Goal: Task Accomplishment & Management: Manage account settings

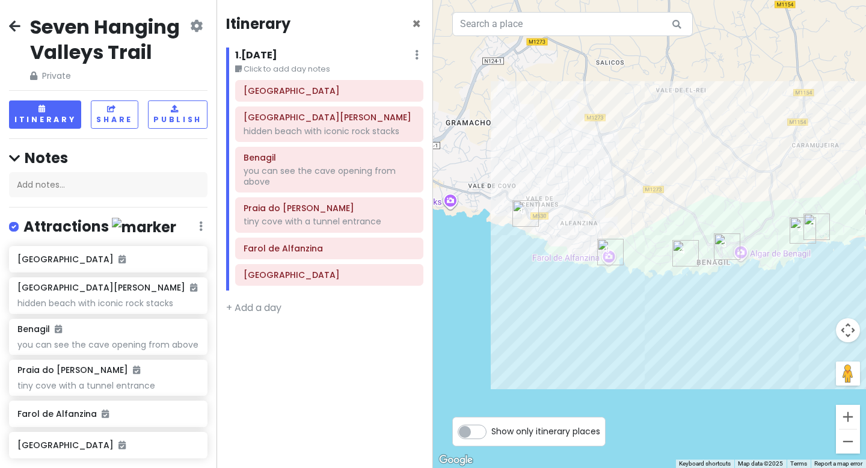
scroll to position [49, 0]
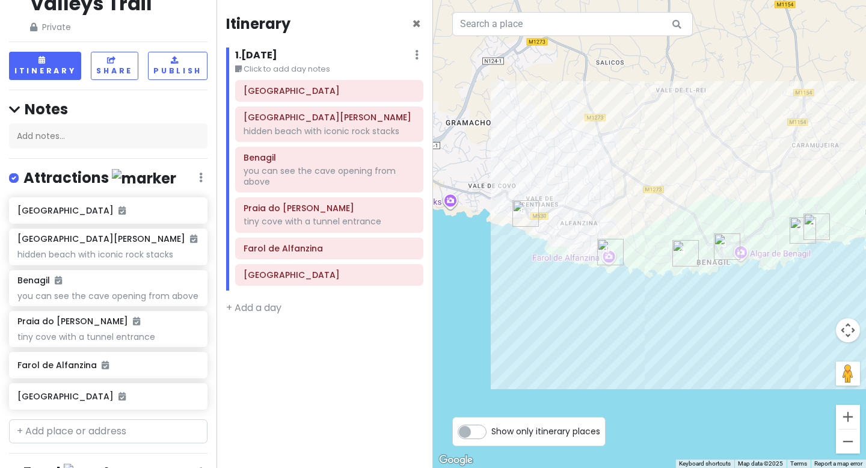
click at [384, 384] on div "Itinerary × 1 . [DATE] Edit Day Notes Delete Day Click to add day notes [GEOGRA…" at bounding box center [324, 234] width 216 height 468
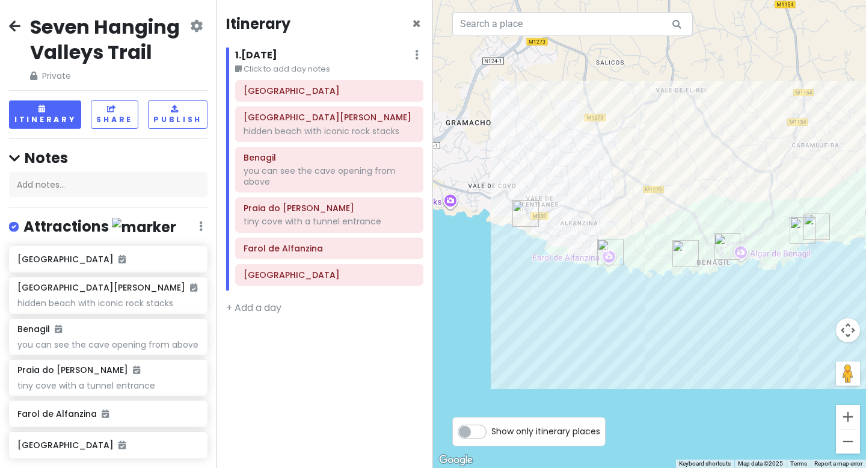
click at [11, 23] on icon at bounding box center [14, 26] width 11 height 10
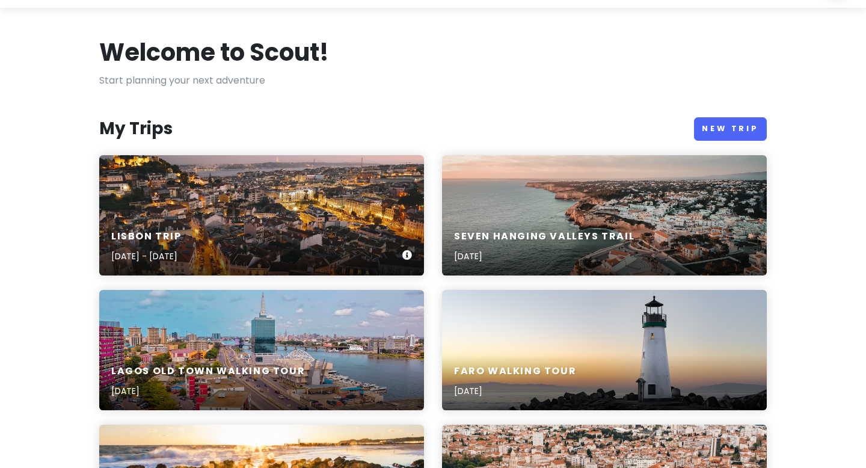
scroll to position [55, 0]
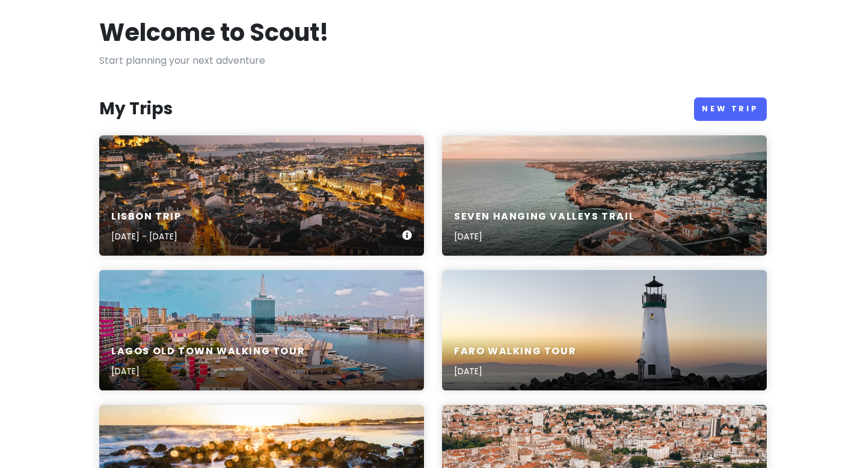
click at [273, 200] on div "Lisbon Trip [DATE] - [DATE]" at bounding box center [261, 226] width 325 height 57
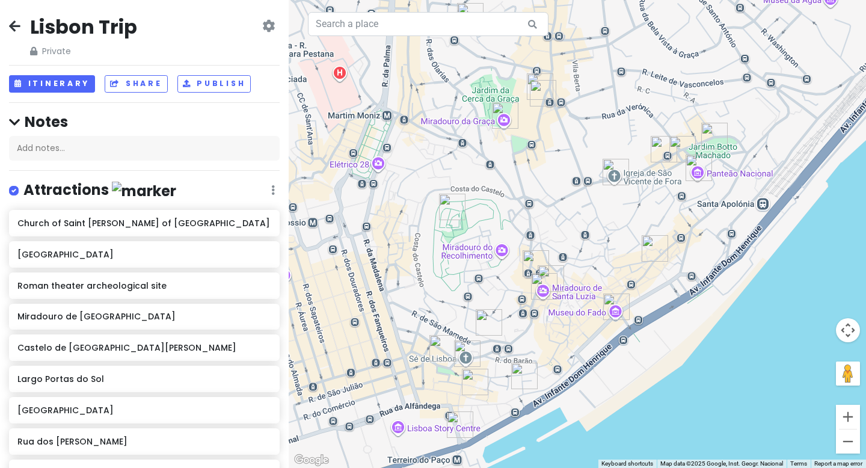
click at [268, 29] on icon at bounding box center [268, 26] width 13 height 10
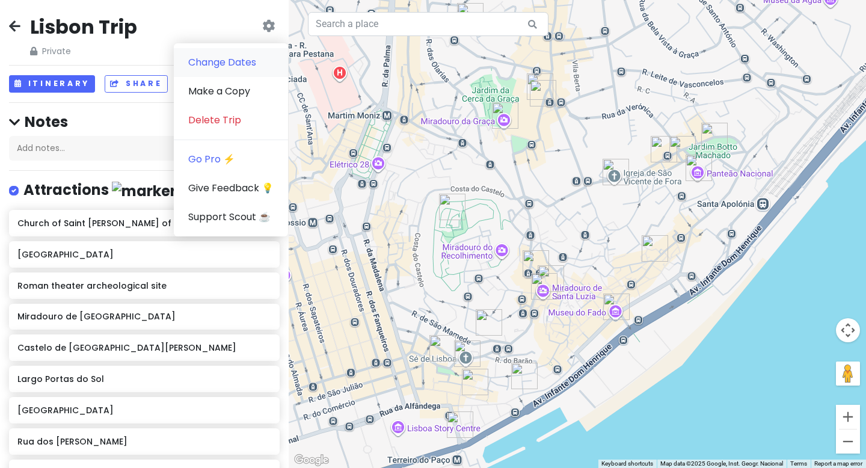
click at [238, 64] on link "Change Dates" at bounding box center [231, 62] width 114 height 29
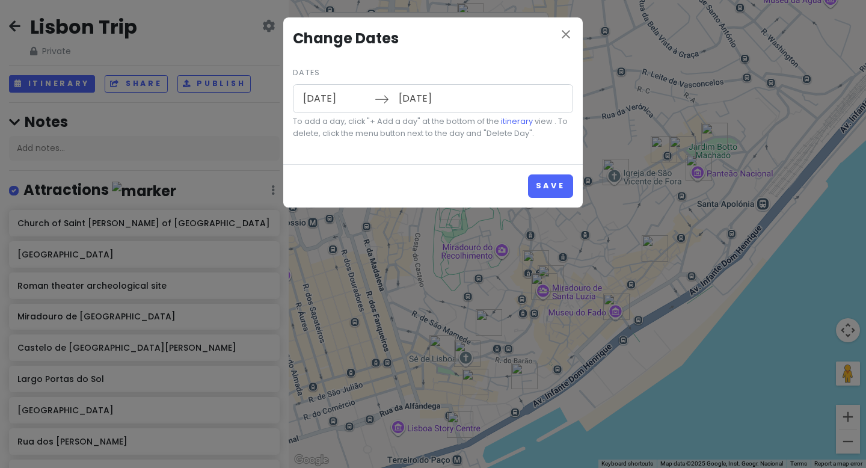
click at [339, 97] on input "[DATE]" at bounding box center [335, 99] width 78 height 28
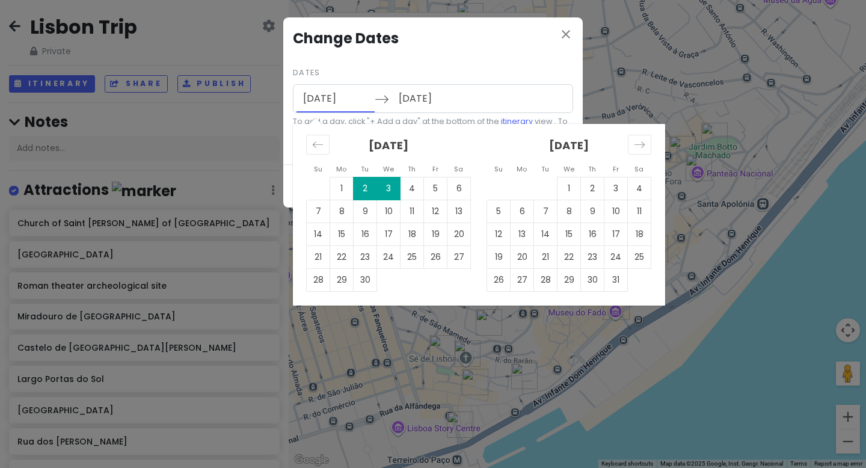
click at [364, 188] on td "2" at bounding box center [365, 188] width 23 height 23
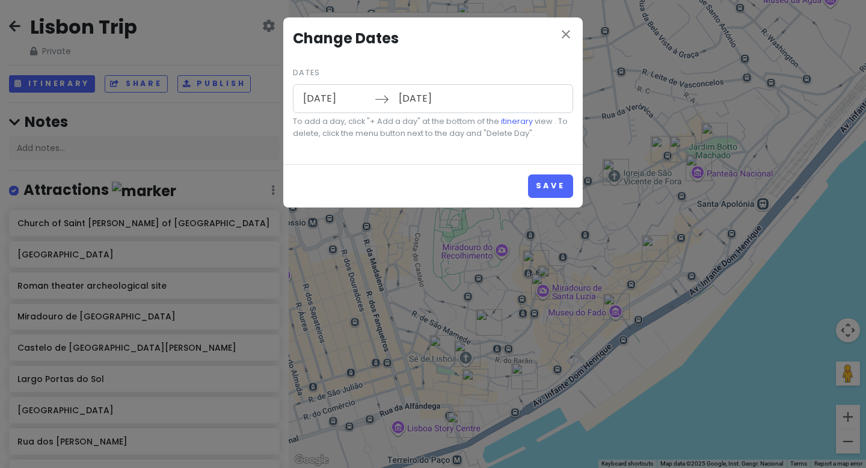
click at [426, 102] on input "[DATE]" at bounding box center [431, 99] width 78 height 28
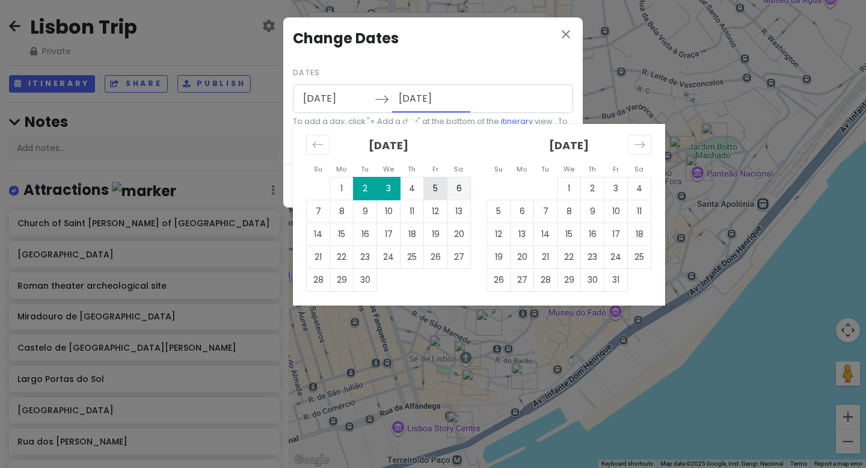
click at [436, 189] on td "5" at bounding box center [435, 188] width 23 height 23
type input "[DATE]"
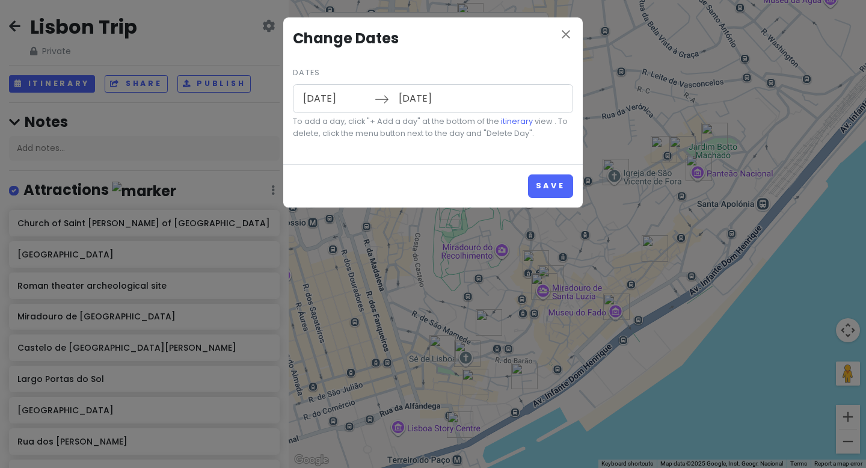
click at [340, 98] on input "[DATE]" at bounding box center [335, 99] width 78 height 28
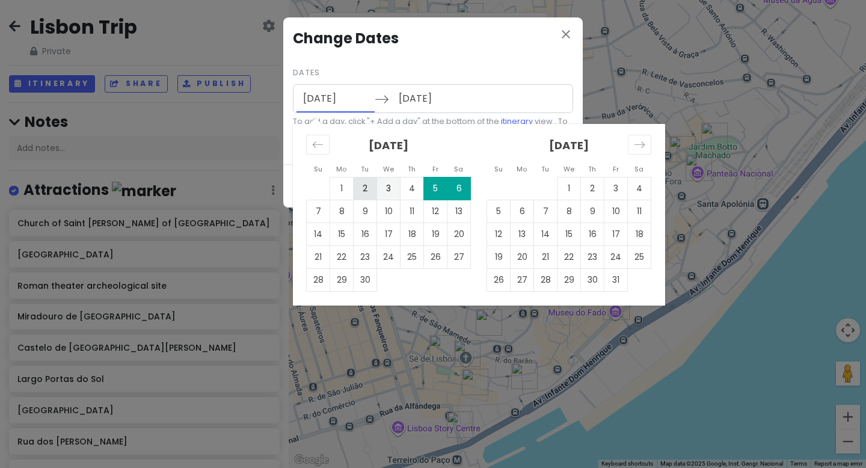
click at [369, 183] on td "2" at bounding box center [365, 188] width 23 height 23
type input "[DATE]"
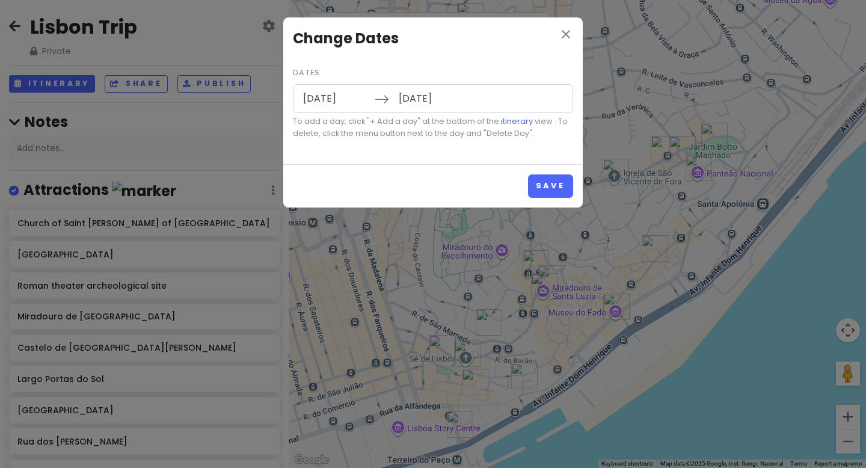
click at [419, 96] on input "[DATE]" at bounding box center [431, 99] width 78 height 28
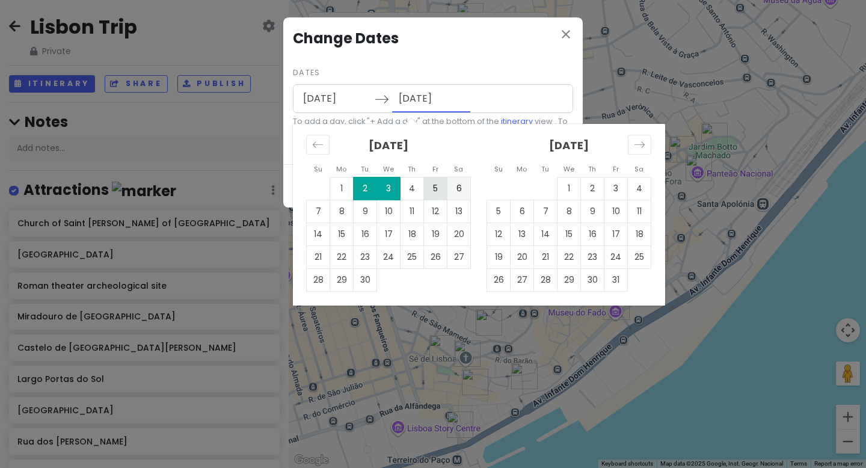
click at [428, 191] on td "5" at bounding box center [435, 188] width 23 height 23
type input "[DATE]"
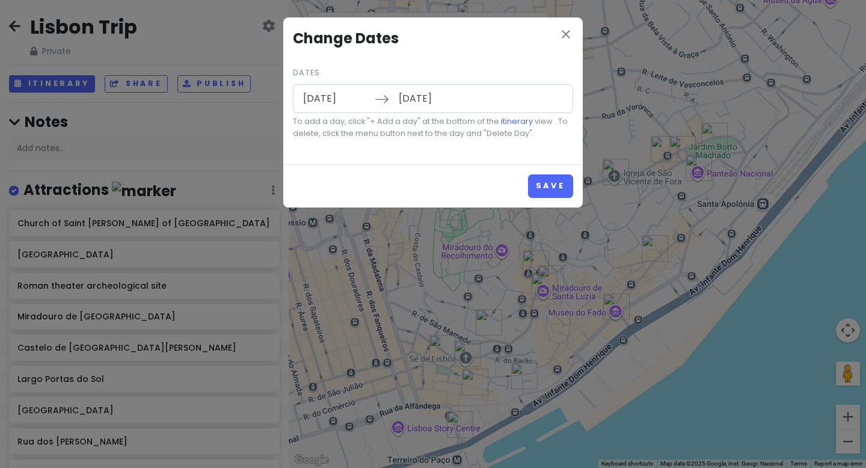
click at [354, 111] on input "[DATE]" at bounding box center [335, 99] width 78 height 28
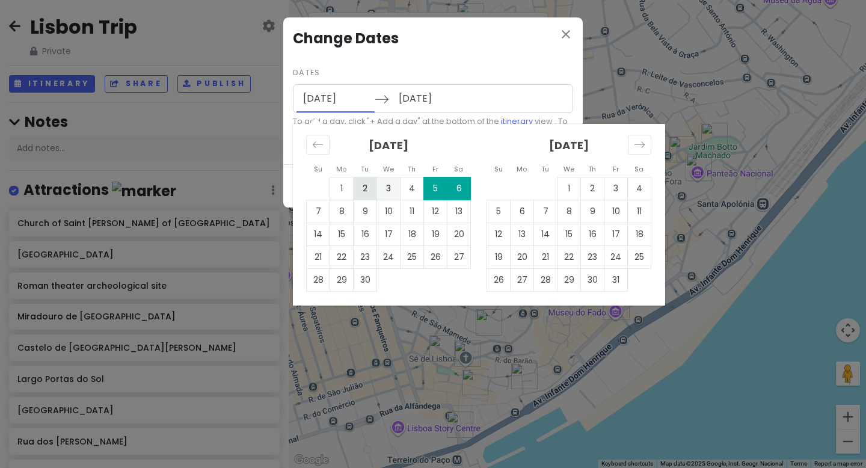
click at [365, 185] on td "2" at bounding box center [365, 188] width 23 height 23
type input "[DATE]"
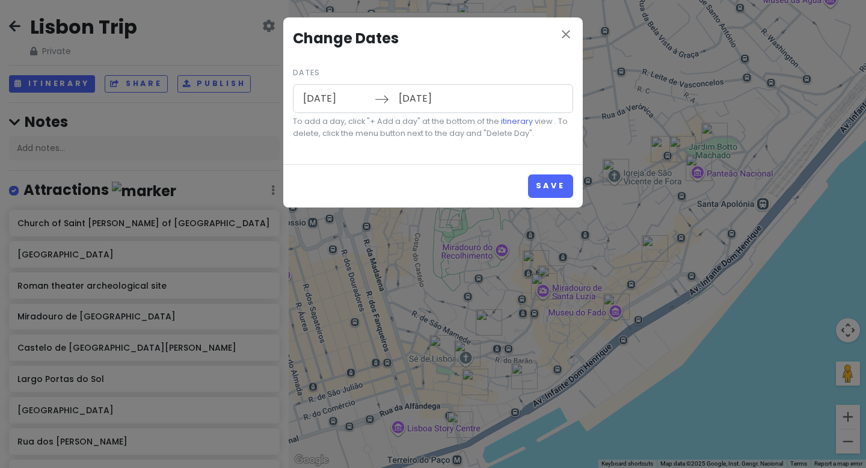
click at [345, 97] on input "[DATE]" at bounding box center [335, 99] width 78 height 28
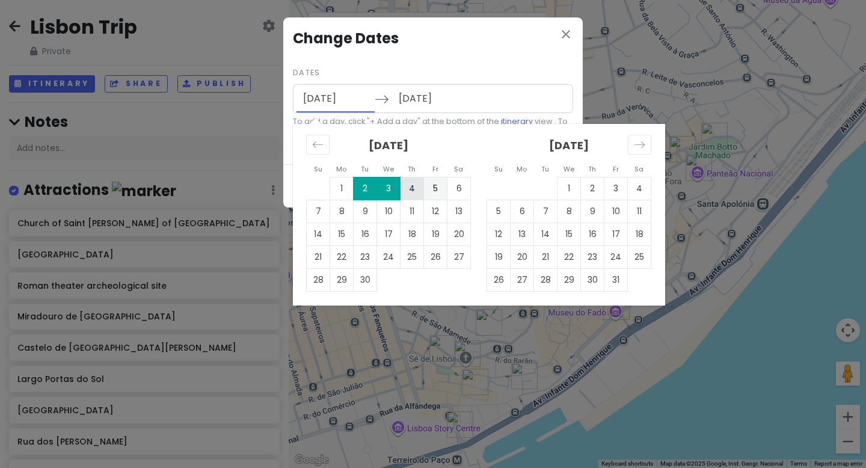
click at [410, 190] on td "4" at bounding box center [412, 188] width 23 height 23
type input "[DATE]"
click at [346, 101] on input "[DATE]" at bounding box center [335, 99] width 78 height 28
click at [363, 188] on td "2" at bounding box center [365, 188] width 23 height 23
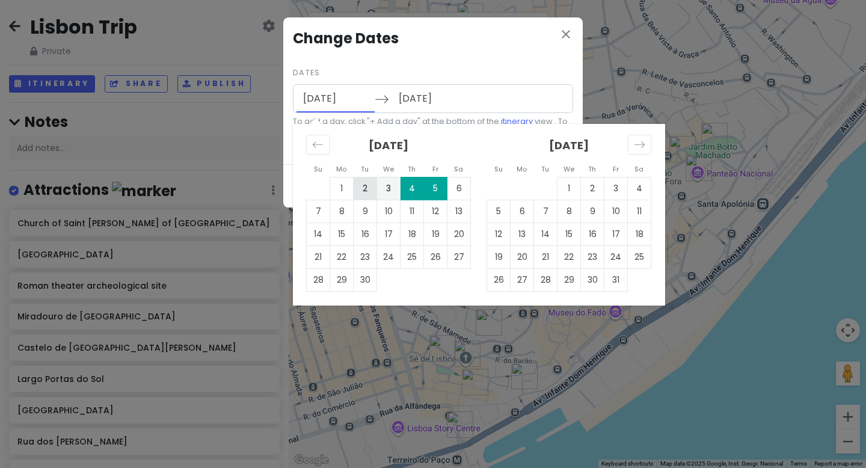
type input "[DATE]"
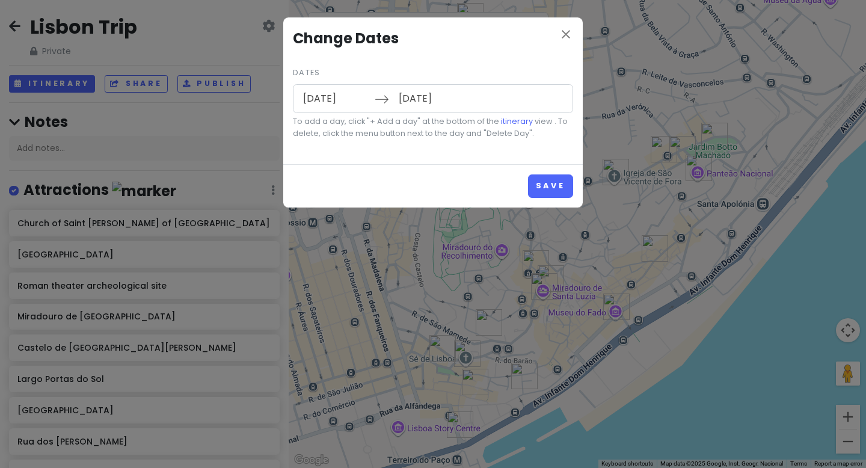
click at [424, 100] on input "[DATE]" at bounding box center [431, 99] width 78 height 28
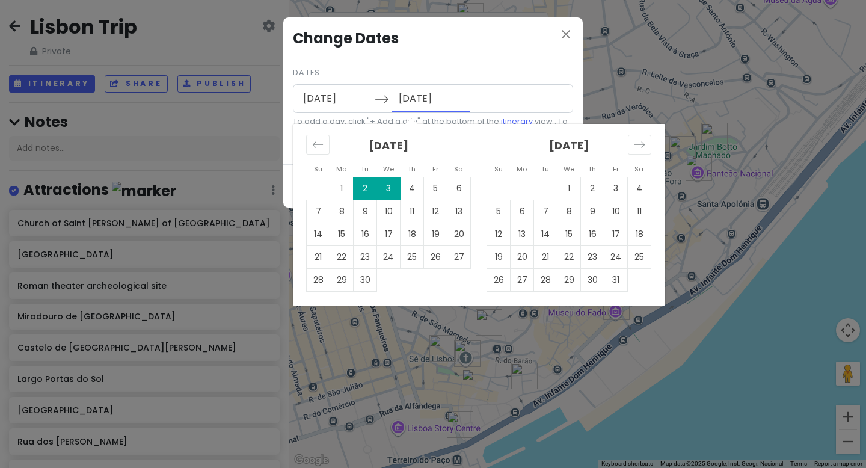
click at [424, 98] on input "[DATE]" at bounding box center [431, 99] width 78 height 28
click at [428, 96] on input "[DATE]" at bounding box center [431, 99] width 78 height 28
click at [423, 97] on input "[DATE]" at bounding box center [431, 99] width 78 height 28
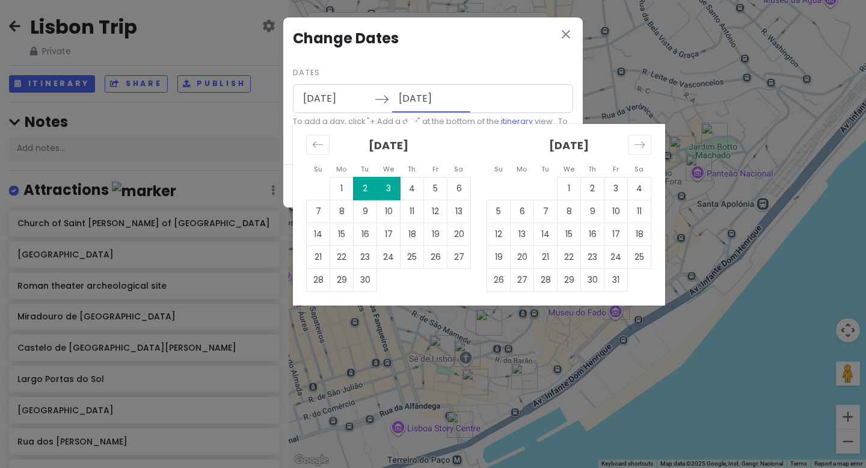
click at [423, 97] on input "[DATE]" at bounding box center [431, 99] width 78 height 28
click at [500, 61] on div "close Change Dates Dates [DATE] Navigate forward to interact with the calendar …" at bounding box center [432, 90] width 299 height 147
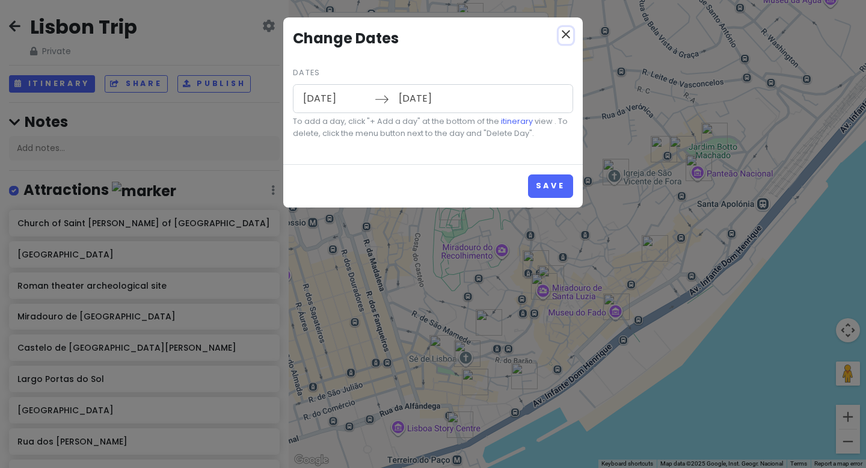
click at [568, 37] on icon "close" at bounding box center [566, 34] width 14 height 14
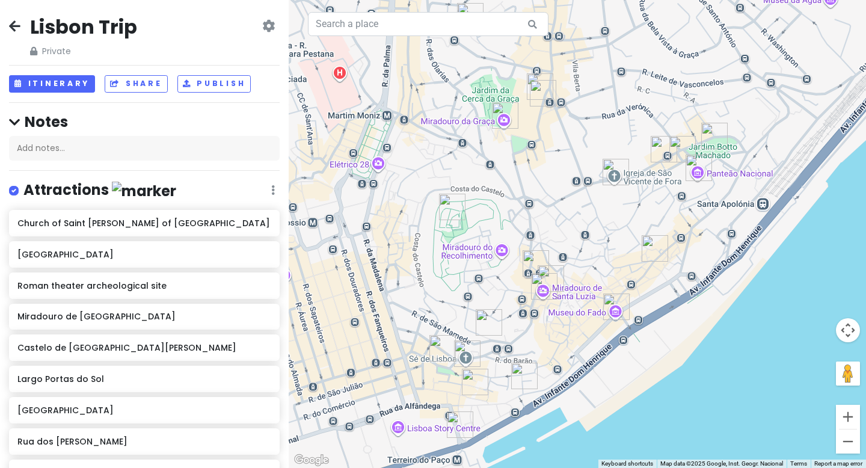
click at [268, 24] on icon at bounding box center [268, 26] width 13 height 10
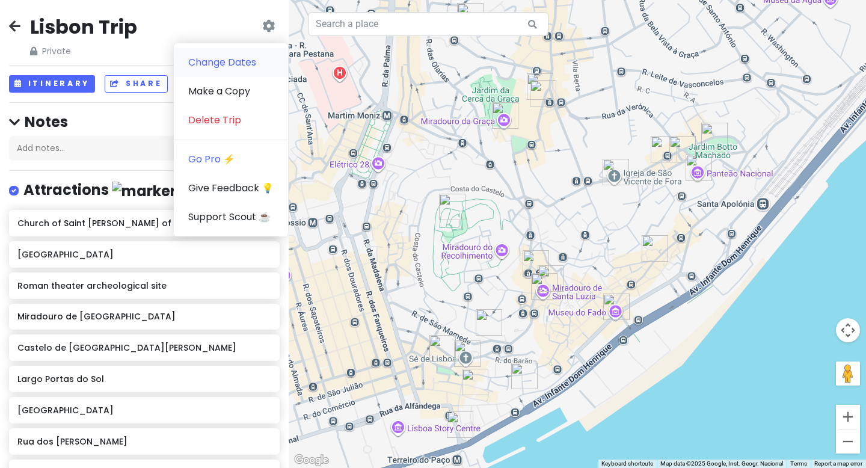
click at [248, 63] on link "Change Dates" at bounding box center [231, 62] width 114 height 29
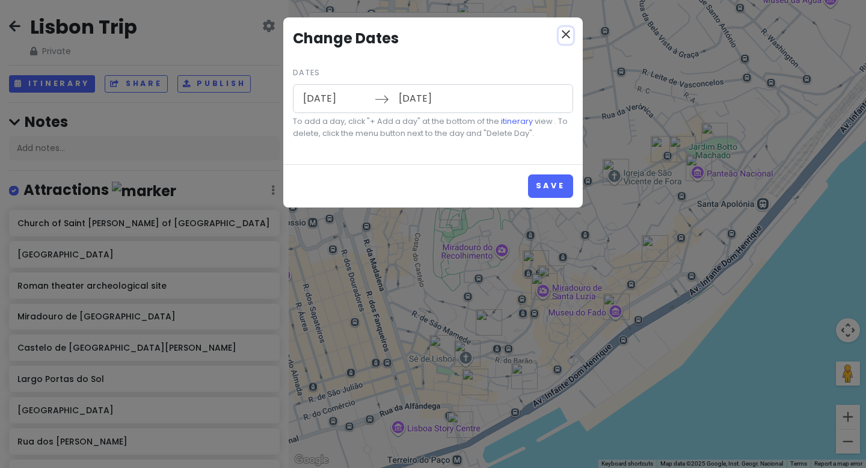
click at [565, 38] on icon "close" at bounding box center [566, 34] width 14 height 14
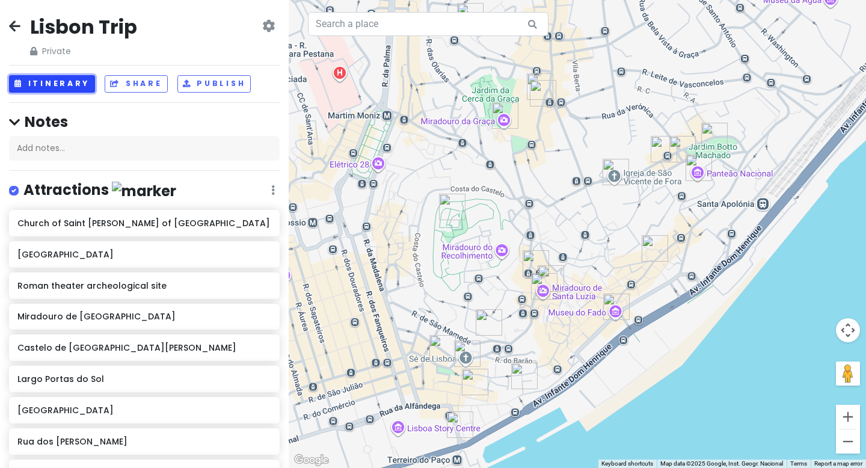
click at [52, 88] on button "Itinerary" at bounding box center [52, 83] width 86 height 17
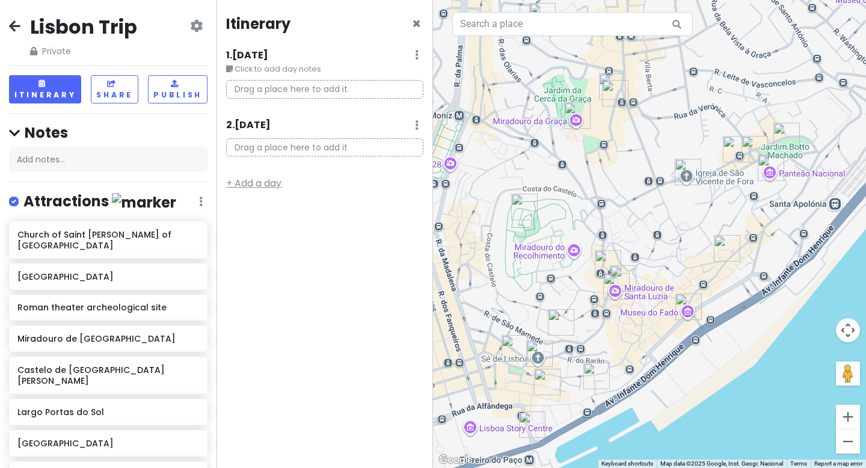
click at [247, 180] on link "+ Add a day" at bounding box center [253, 183] width 55 height 14
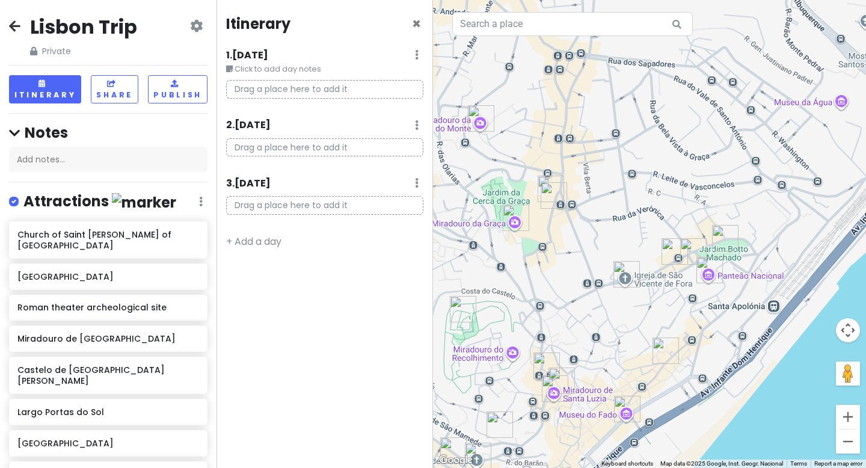
drag, startPoint x: 690, startPoint y: 214, endPoint x: 628, endPoint y: 320, distance: 122.3
click at [628, 320] on div at bounding box center [649, 234] width 433 height 468
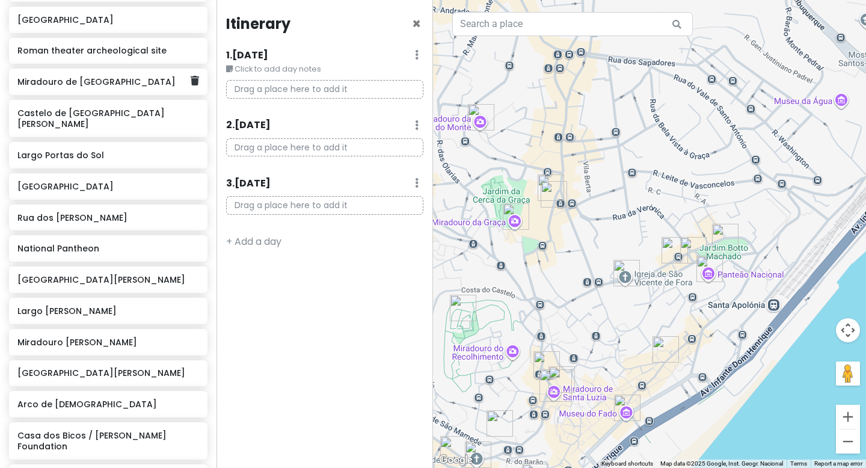
scroll to position [674, 0]
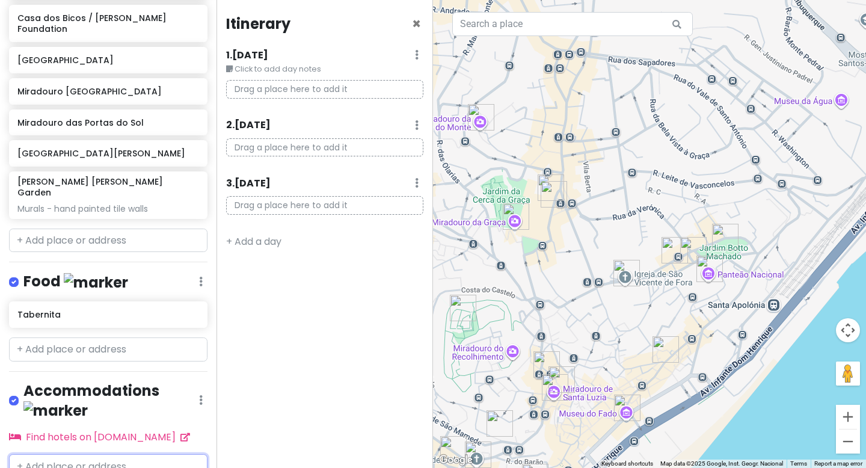
click at [100, 454] on input "text" at bounding box center [108, 466] width 198 height 24
paste input "[PERSON_NAME] Reais Guesthouse By All2gether"
type input "[PERSON_NAME] Reais Guesthouse By All2gether"
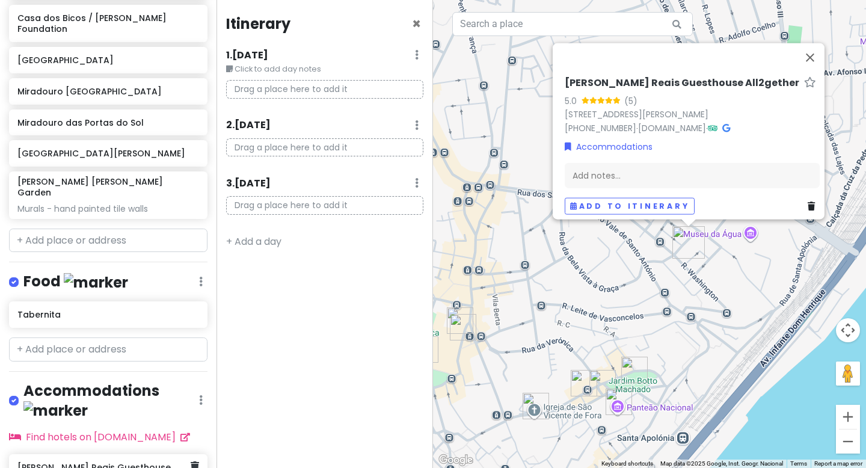
scroll to position [677, 0]
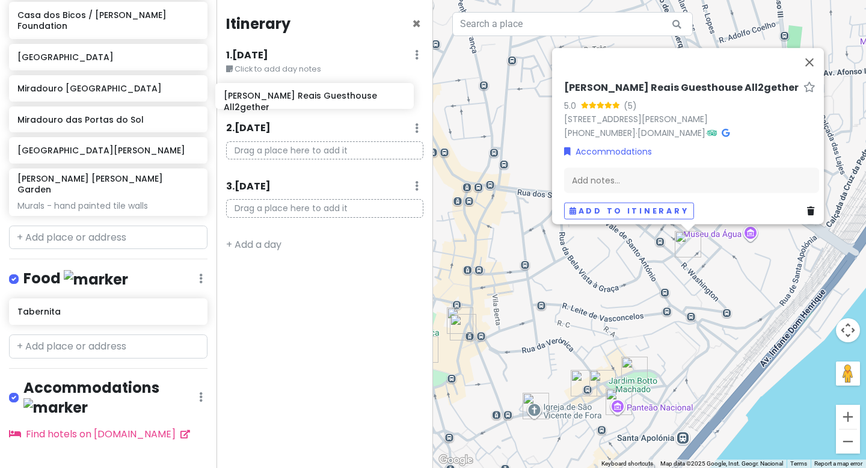
drag, startPoint x: 101, startPoint y: 414, endPoint x: 307, endPoint y: 98, distance: 377.6
click at [307, 98] on div "Lisbon Trip Private Change Dates Make a Copy Delete Trip Go Pro ⚡️ Give Feedbac…" at bounding box center [433, 234] width 866 height 468
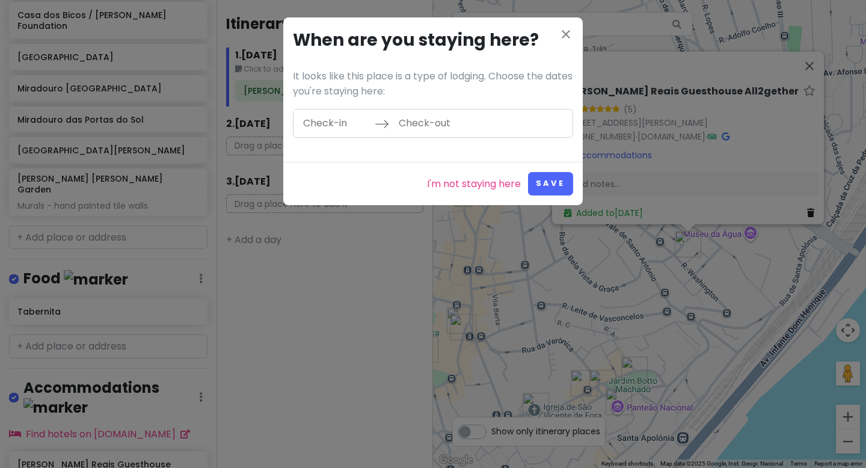
click at [339, 119] on input "Check-in" at bounding box center [335, 123] width 78 height 28
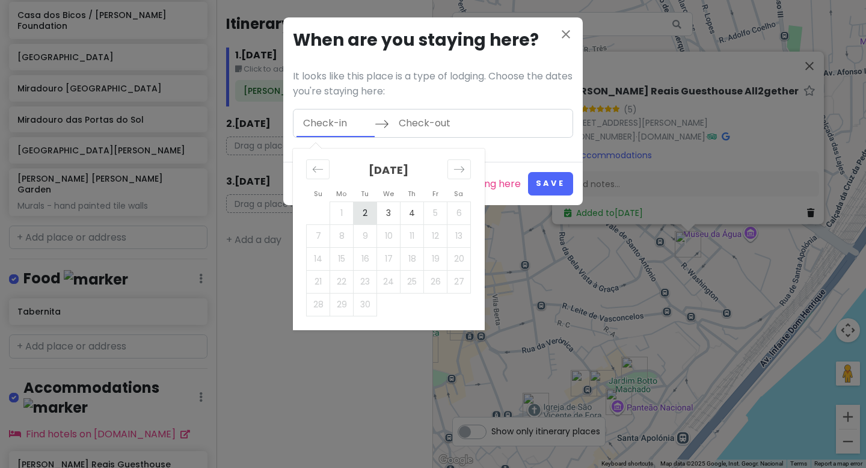
click at [368, 209] on td "2" at bounding box center [365, 212] width 23 height 23
type input "[DATE]"
click at [405, 211] on td "4" at bounding box center [412, 212] width 23 height 23
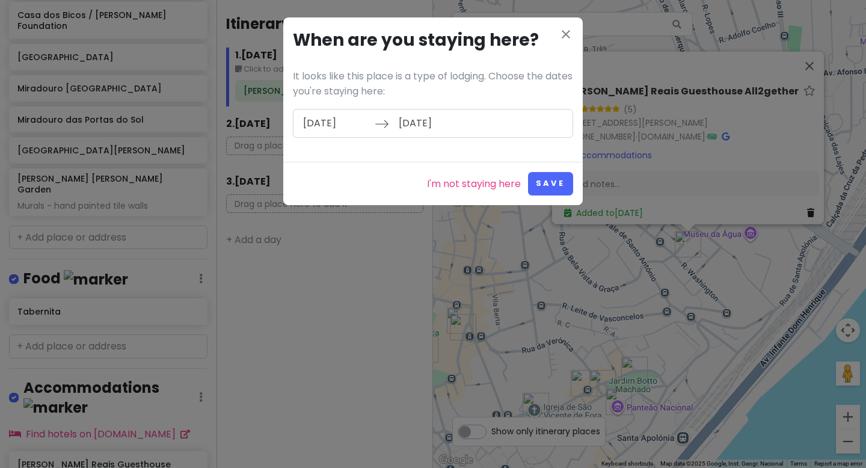
type input "[DATE]"
click at [447, 127] on input "[DATE]" at bounding box center [431, 123] width 78 height 28
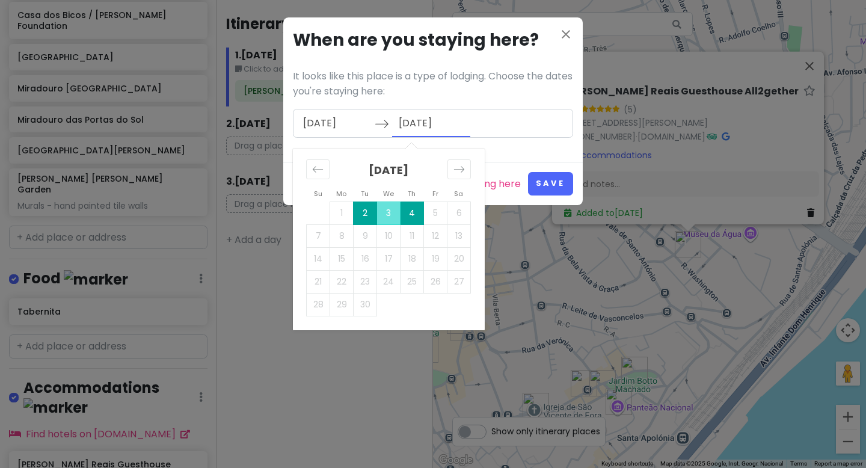
click at [431, 218] on td "5" at bounding box center [435, 212] width 23 height 23
click at [564, 38] on icon "close" at bounding box center [566, 34] width 14 height 14
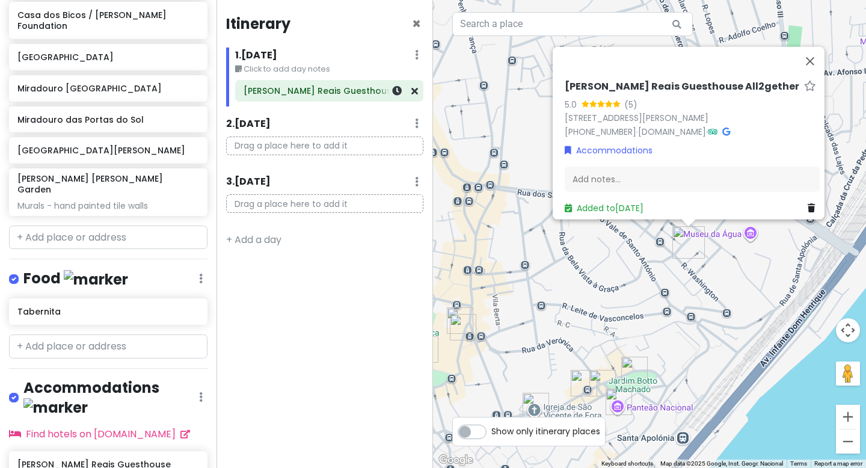
click at [348, 94] on h6 "[PERSON_NAME] Reais Guesthouse All2gether" at bounding box center [329, 90] width 171 height 11
click at [400, 96] on icon at bounding box center [397, 91] width 10 height 10
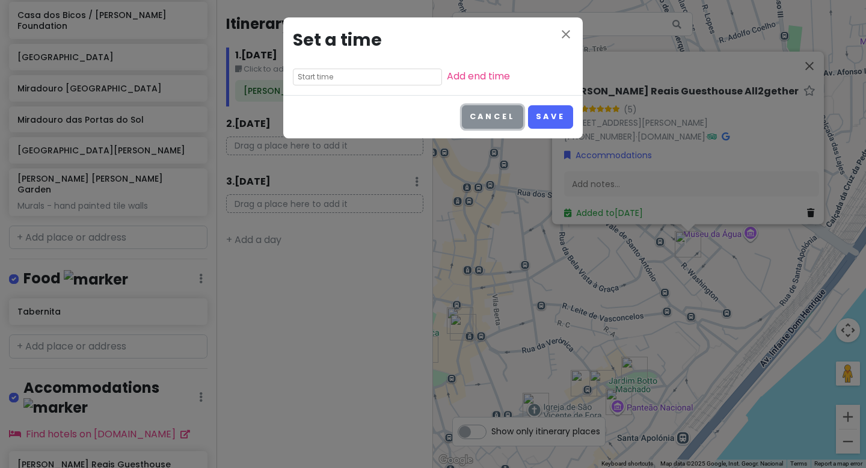
click at [506, 126] on button "Cancel" at bounding box center [492, 116] width 61 height 23
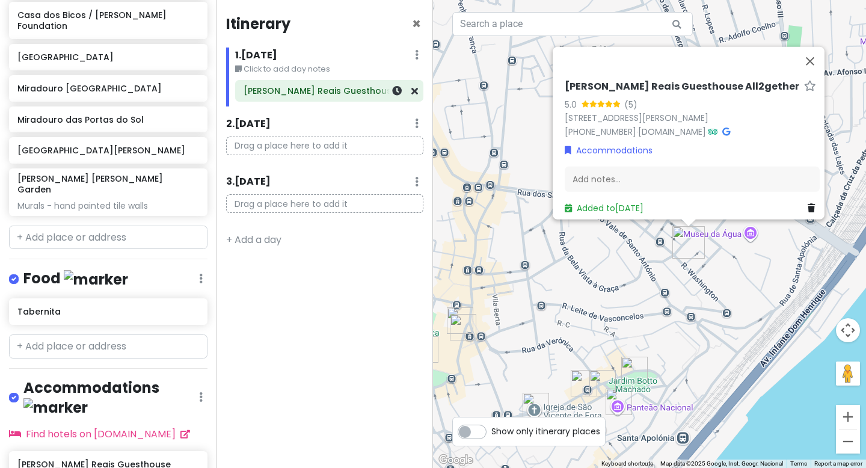
click at [418, 93] on div "[PERSON_NAME] Reais Guesthouse All2gether" at bounding box center [329, 91] width 187 height 20
click at [412, 90] on icon at bounding box center [414, 91] width 7 height 10
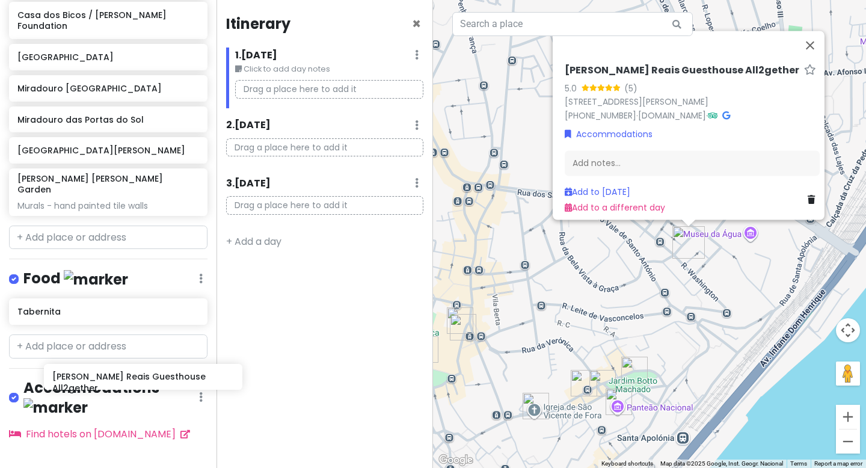
scroll to position [678, 0]
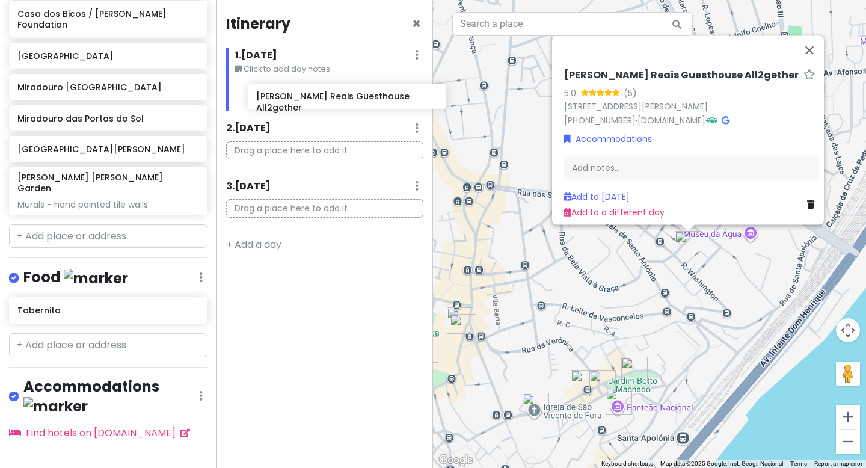
drag, startPoint x: 91, startPoint y: 415, endPoint x: 330, endPoint y: 102, distance: 394.3
click at [330, 102] on div "Lisbon Trip Private Change Dates Make a Copy Delete Trip Go Pro ⚡️ Give Feedbac…" at bounding box center [433, 234] width 866 height 468
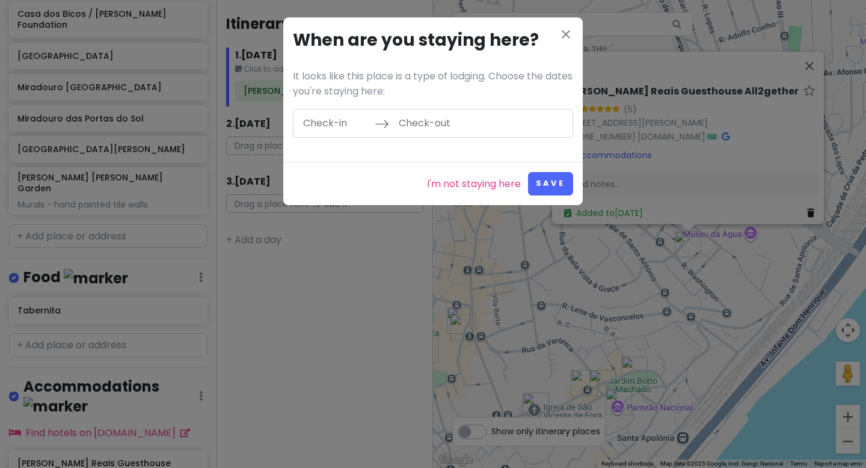
click at [340, 124] on input "Check-in" at bounding box center [335, 123] width 78 height 28
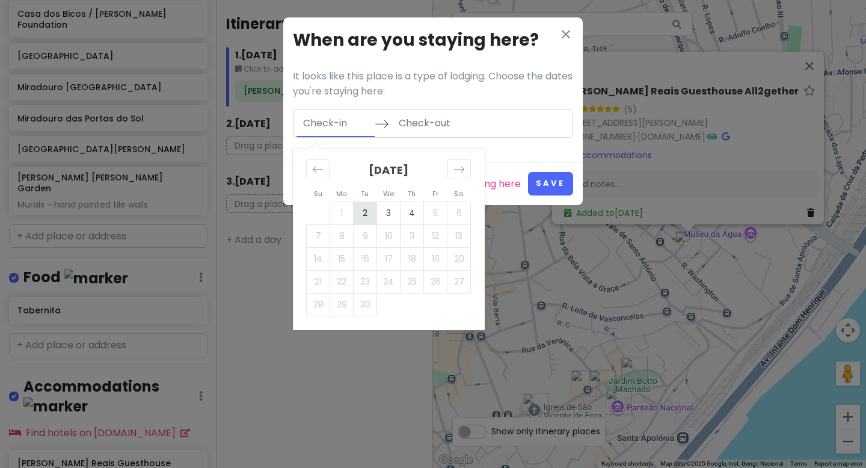
click at [362, 207] on td "2" at bounding box center [365, 212] width 23 height 23
type input "[DATE]"
click at [414, 210] on td "4" at bounding box center [412, 212] width 23 height 23
type input "[DATE]"
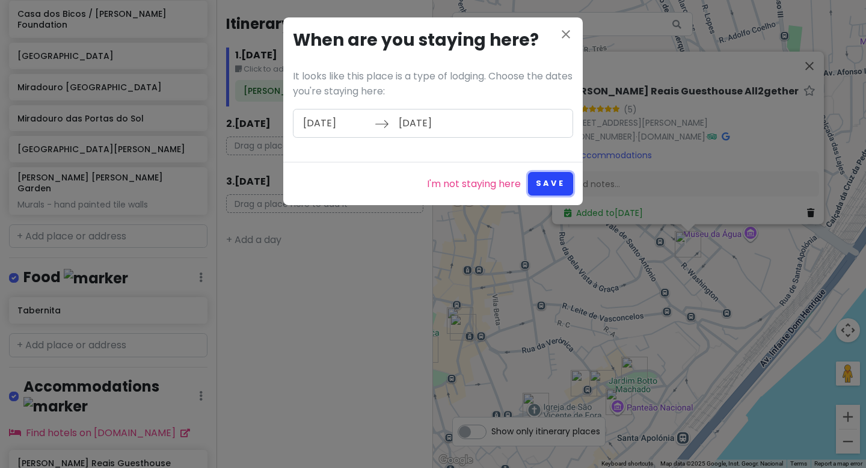
click at [548, 182] on button "Save" at bounding box center [550, 183] width 45 height 23
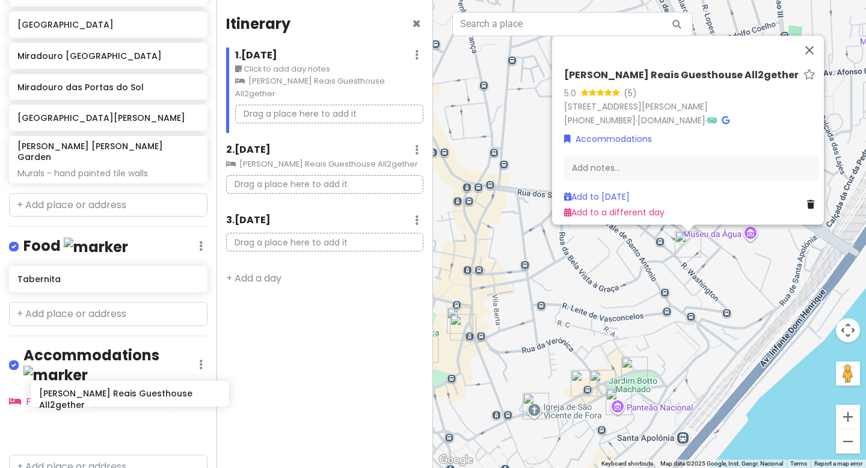
scroll to position [710, 0]
drag, startPoint x: 110, startPoint y: 413, endPoint x: 107, endPoint y: 389, distance: 23.6
click at [107, 419] on div "[PERSON_NAME] Reais Guesthouse All2gether" at bounding box center [108, 434] width 216 height 31
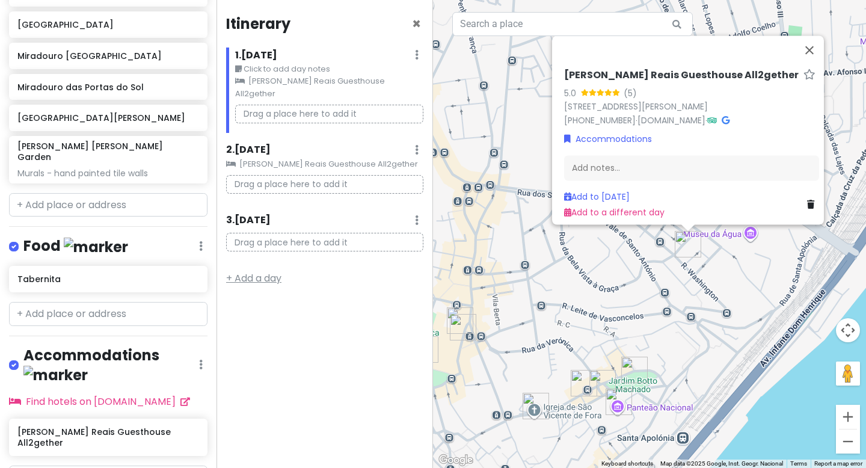
click at [260, 271] on link "+ Add a day" at bounding box center [253, 278] width 55 height 14
click at [338, 79] on small "[PERSON_NAME] Reais Guesthouse All2gether" at bounding box center [329, 87] width 188 height 25
click at [416, 58] on icon at bounding box center [417, 55] width 4 height 10
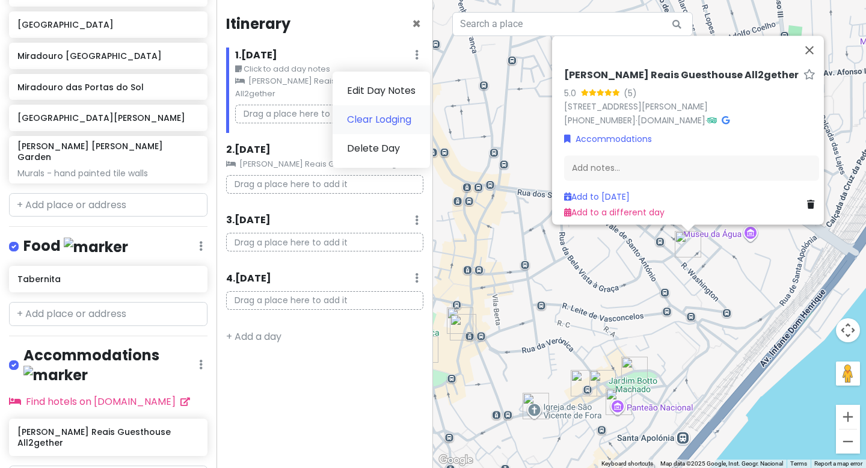
click at [381, 112] on link "Clear Lodging" at bounding box center [381, 119] width 97 height 29
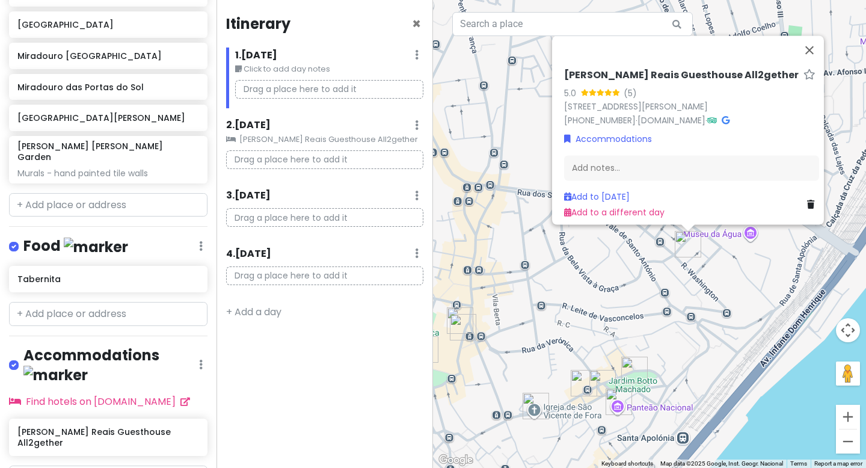
click at [416, 60] on icon at bounding box center [417, 55] width 4 height 10
click at [375, 191] on link "Clear Lodging" at bounding box center [379, 190] width 99 height 29
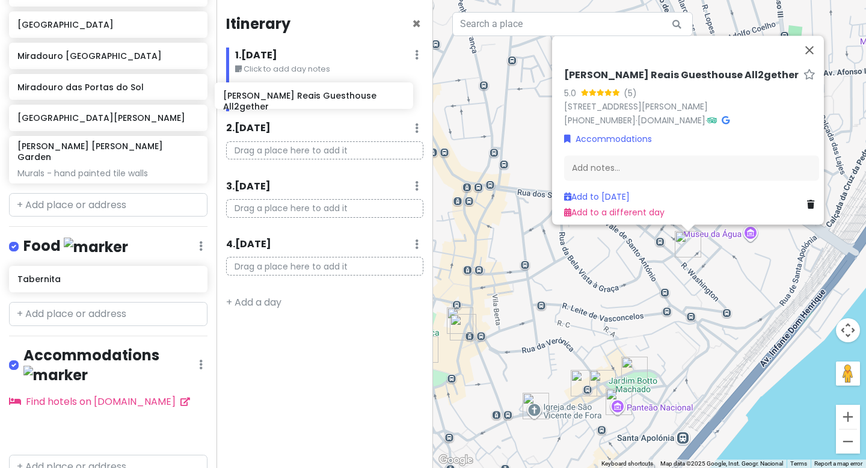
drag, startPoint x: 124, startPoint y: 382, endPoint x: 338, endPoint y: 100, distance: 354.2
click at [338, 100] on div "Lisbon Trip Private Change Dates Make a Copy Delete Trip Go Pro ⚡️ Give Feedbac…" at bounding box center [433, 234] width 866 height 468
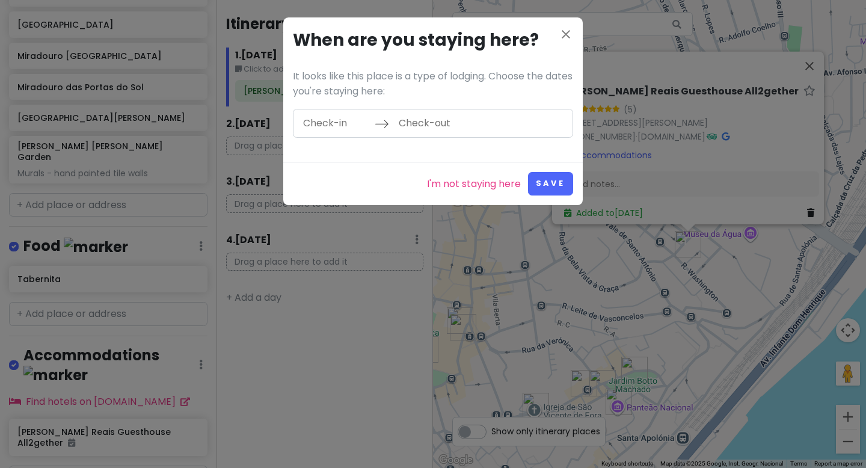
click at [343, 124] on input "Check-in" at bounding box center [335, 123] width 78 height 28
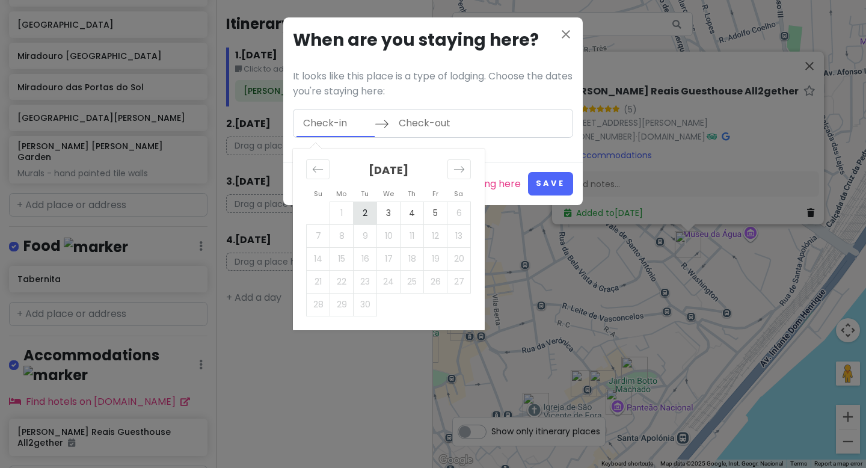
click at [369, 212] on td "2" at bounding box center [365, 212] width 23 height 23
type input "[DATE]"
click at [434, 214] on td "5" at bounding box center [435, 212] width 23 height 23
type input "[DATE]"
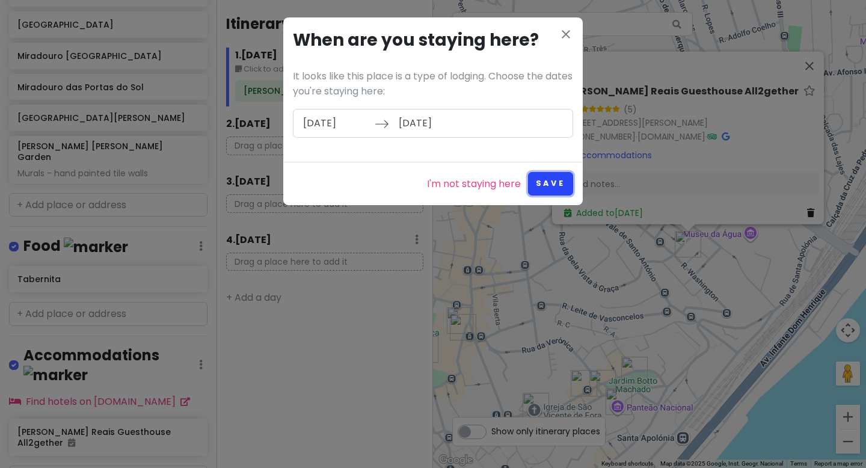
click at [558, 186] on button "Save" at bounding box center [550, 183] width 45 height 23
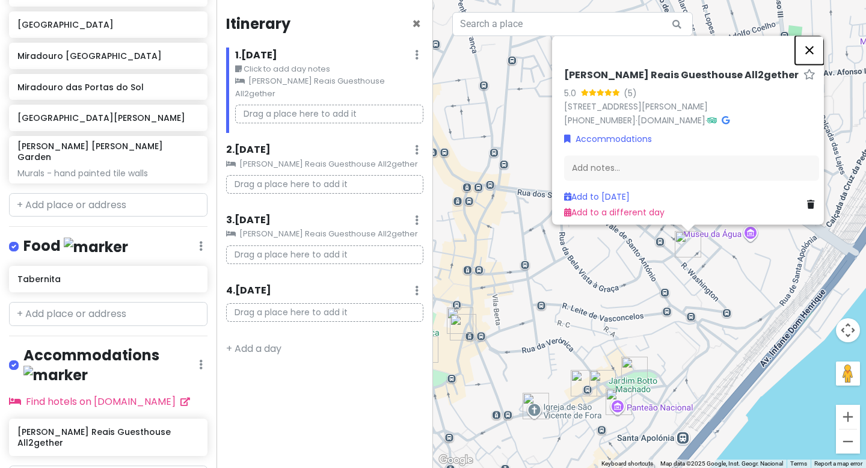
click at [814, 44] on button "Close" at bounding box center [809, 49] width 29 height 29
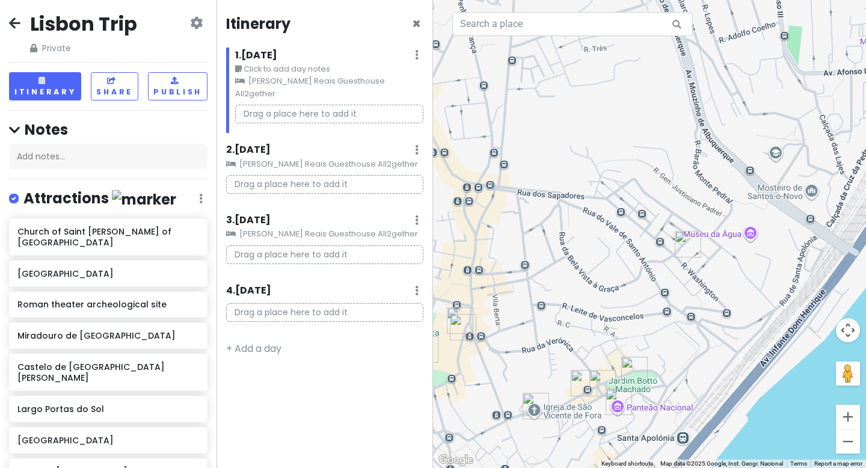
scroll to position [0, 0]
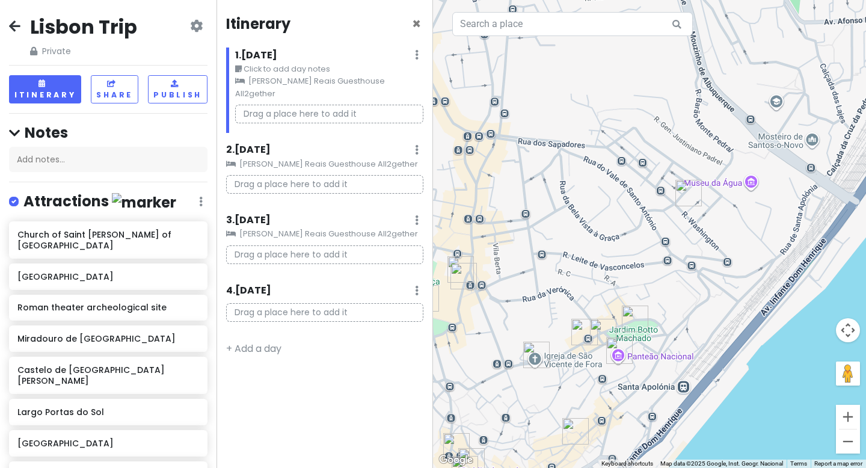
drag, startPoint x: 595, startPoint y: 267, endPoint x: 597, endPoint y: 195, distance: 71.6
click at [597, 195] on div at bounding box center [649, 234] width 433 height 468
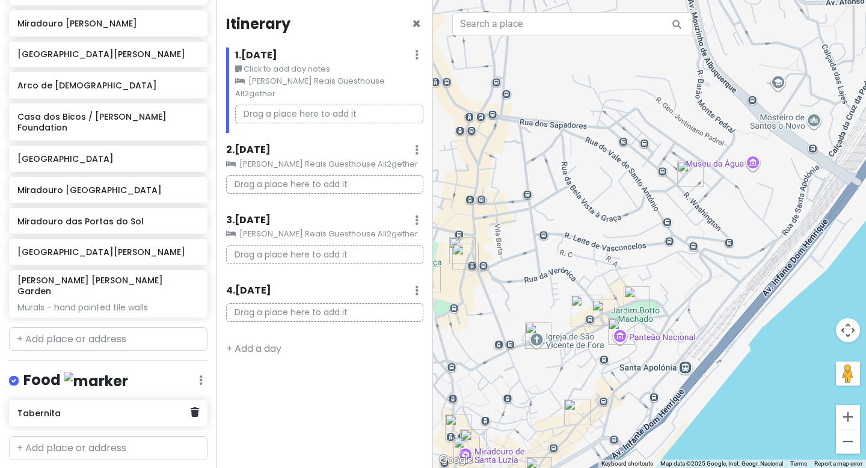
scroll to position [503, 0]
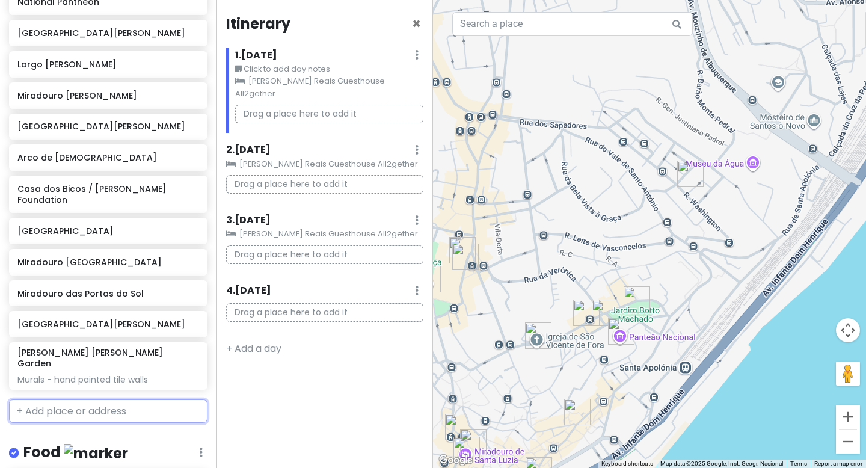
click at [96, 399] on input "text" at bounding box center [108, 411] width 198 height 24
paste input "[GEOGRAPHIC_DATA]"
type input "[GEOGRAPHIC_DATA]"
click at [98, 432] on span "[GEOGRAPHIC_DATA]" at bounding box center [72, 438] width 96 height 12
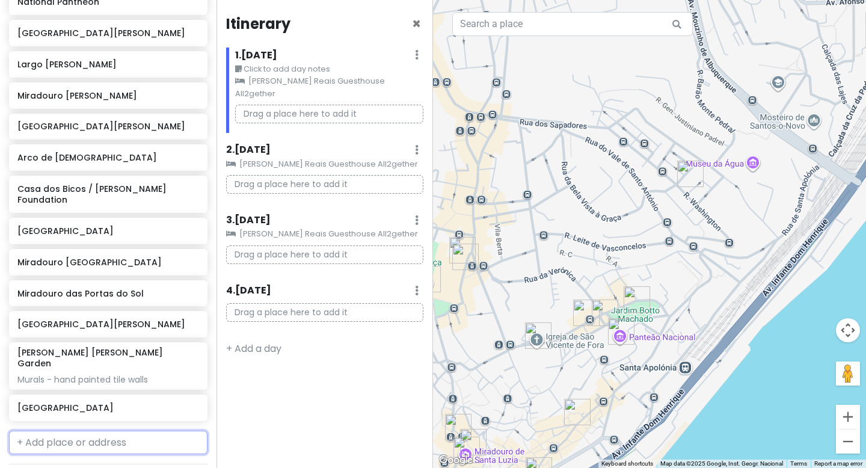
scroll to position [535, 0]
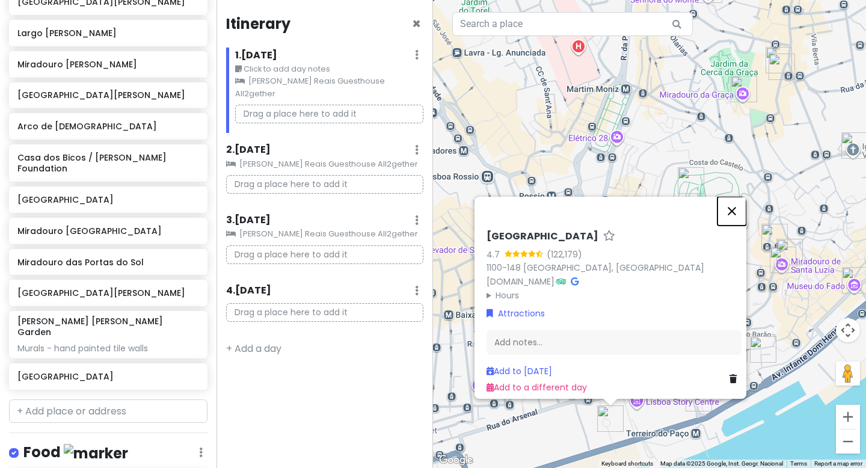
click at [741, 200] on button "Close" at bounding box center [731, 211] width 29 height 29
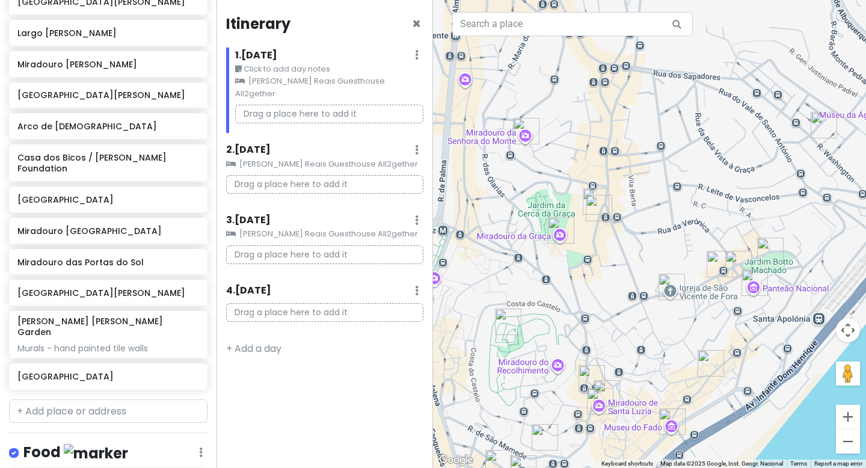
drag, startPoint x: 738, startPoint y: 183, endPoint x: 554, endPoint y: 341, distance: 242.3
click at [554, 341] on div at bounding box center [649, 234] width 433 height 468
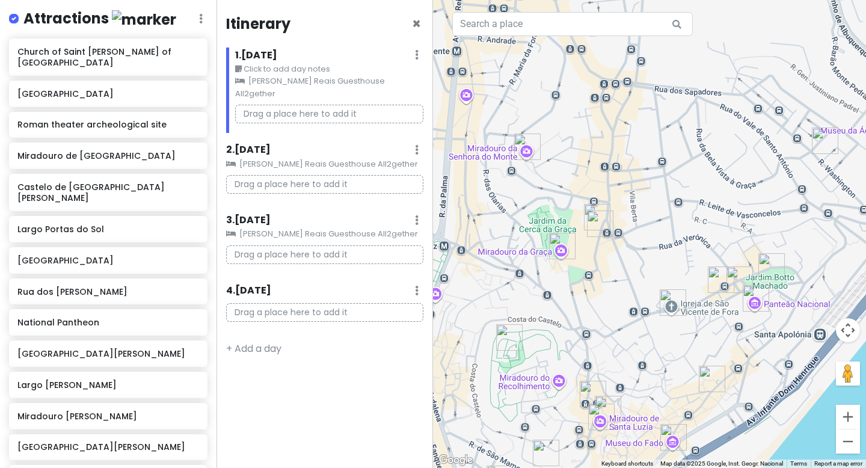
scroll to position [135, 0]
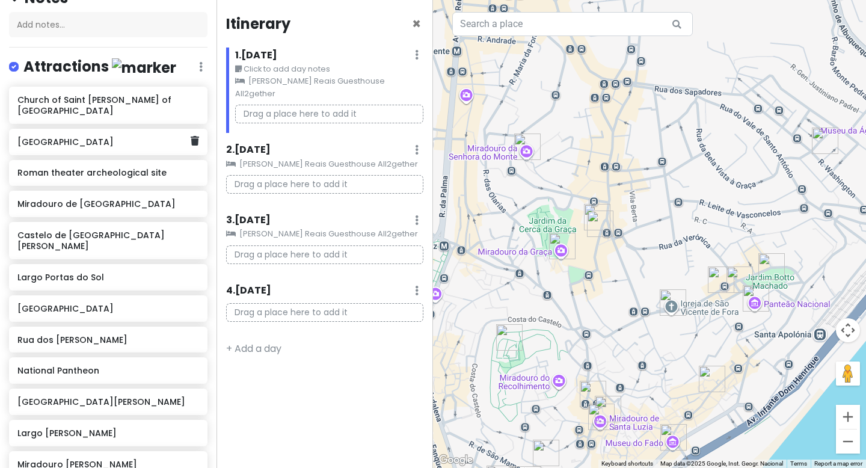
click at [107, 137] on div "[GEOGRAPHIC_DATA]" at bounding box center [103, 142] width 173 height 17
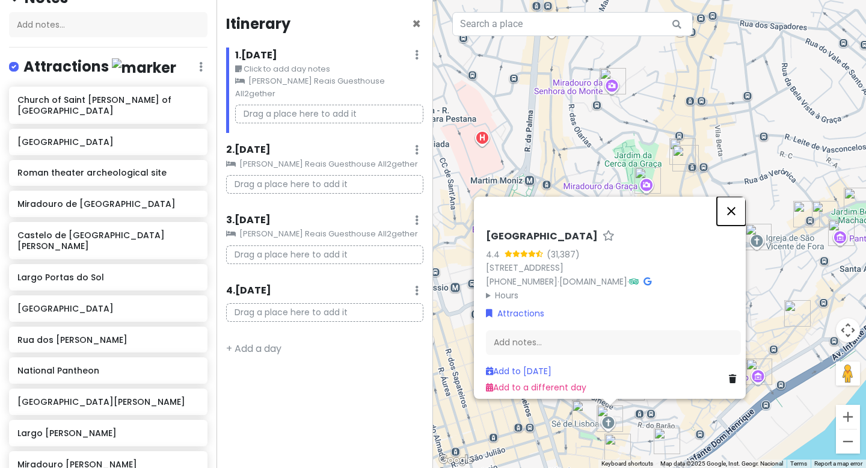
click at [738, 201] on button "Close" at bounding box center [731, 211] width 29 height 29
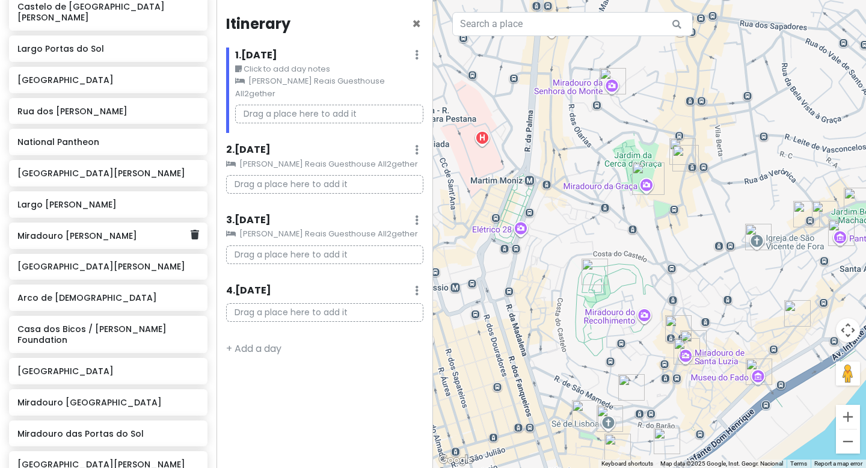
scroll to position [741, 0]
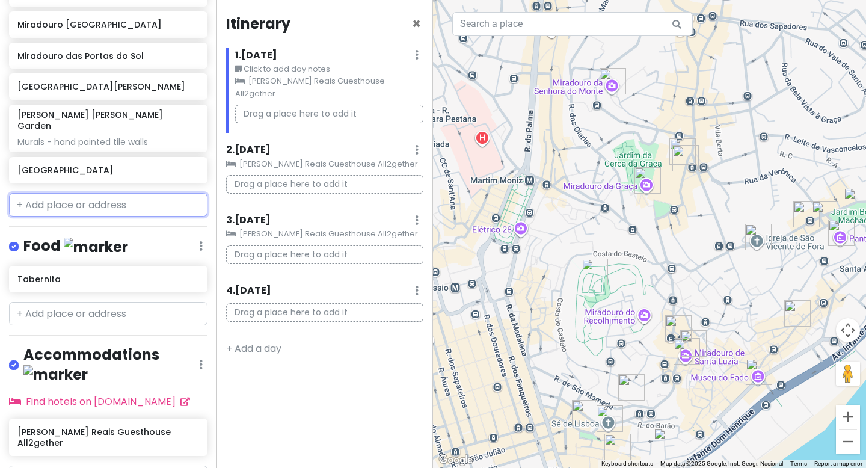
click at [117, 193] on input "text" at bounding box center [108, 205] width 198 height 24
paste input "[GEOGRAPHIC_DATA]"
type input "[GEOGRAPHIC_DATA]"
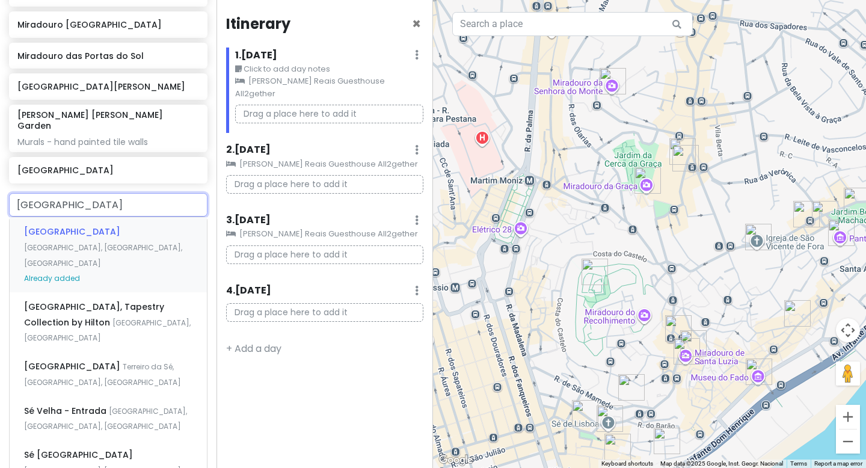
click at [117, 242] on span "[GEOGRAPHIC_DATA], [GEOGRAPHIC_DATA], [GEOGRAPHIC_DATA]" at bounding box center [103, 255] width 158 height 26
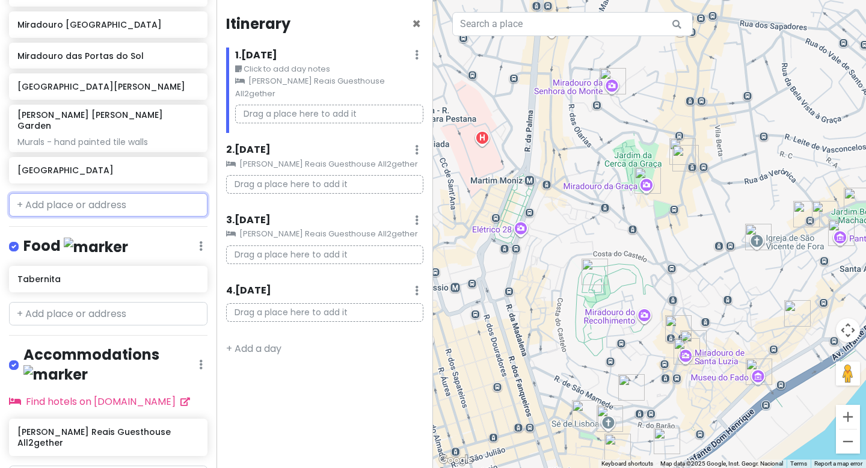
scroll to position [772, 0]
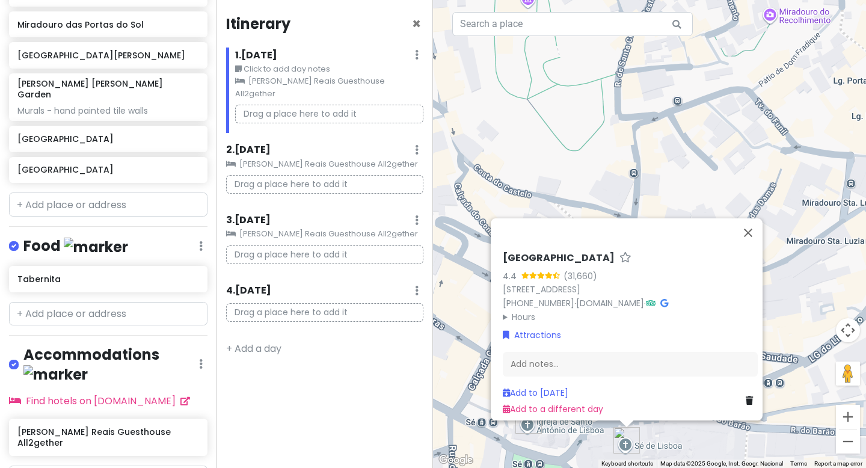
drag, startPoint x: 621, startPoint y: 440, endPoint x: 627, endPoint y: 435, distance: 7.8
click at [627, 435] on img "Lisbon Cathedral" at bounding box center [626, 440] width 26 height 26
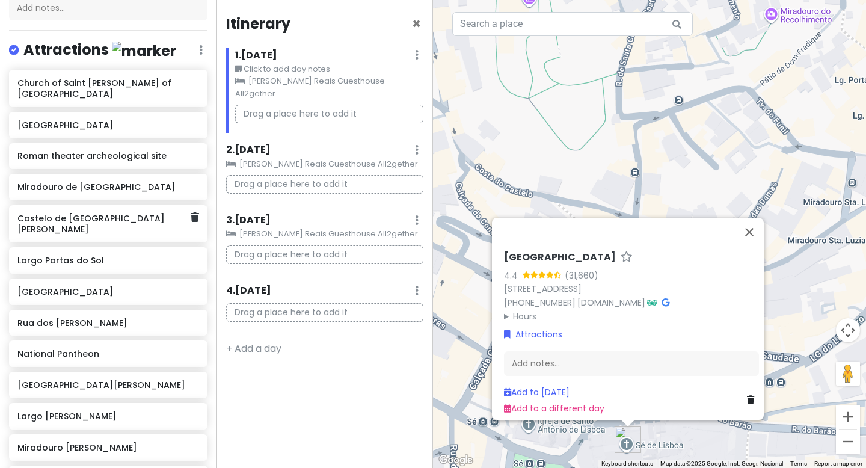
scroll to position [149, 0]
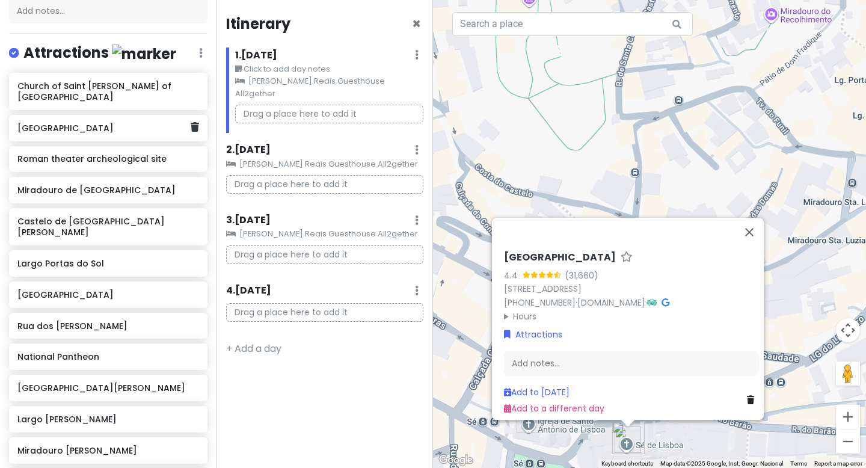
click at [132, 123] on h6 "[GEOGRAPHIC_DATA]" at bounding box center [103, 128] width 173 height 11
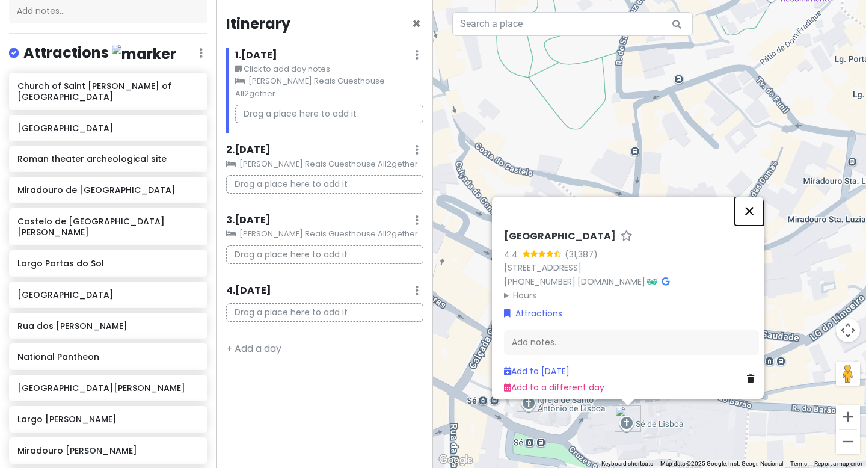
click at [757, 204] on button "Close" at bounding box center [749, 211] width 29 height 29
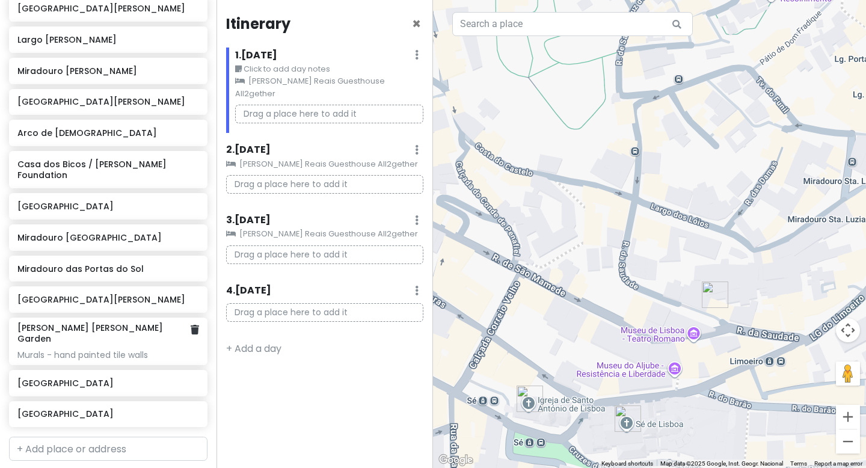
scroll to position [542, 0]
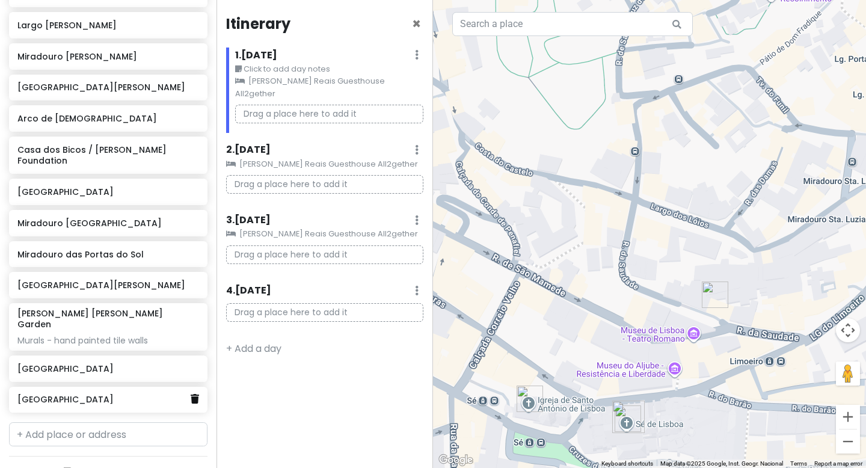
click at [195, 394] on icon at bounding box center [195, 399] width 8 height 10
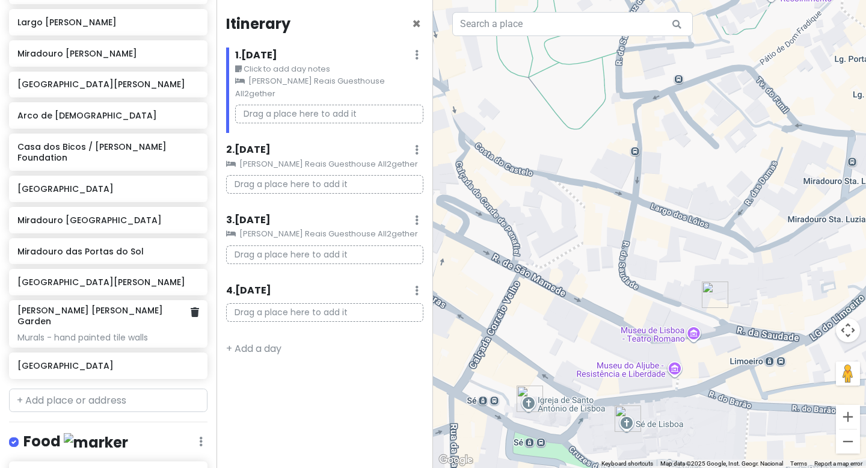
scroll to position [551, 0]
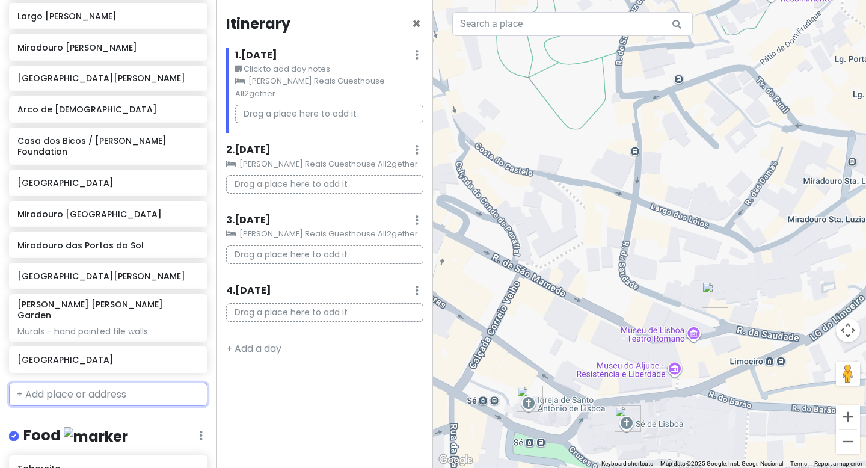
click at [140, 382] on input "text" at bounding box center [108, 394] width 198 height 24
paste input "Miradouro de [GEOGRAPHIC_DATA]"
type input "Miradouro de [GEOGRAPHIC_DATA]"
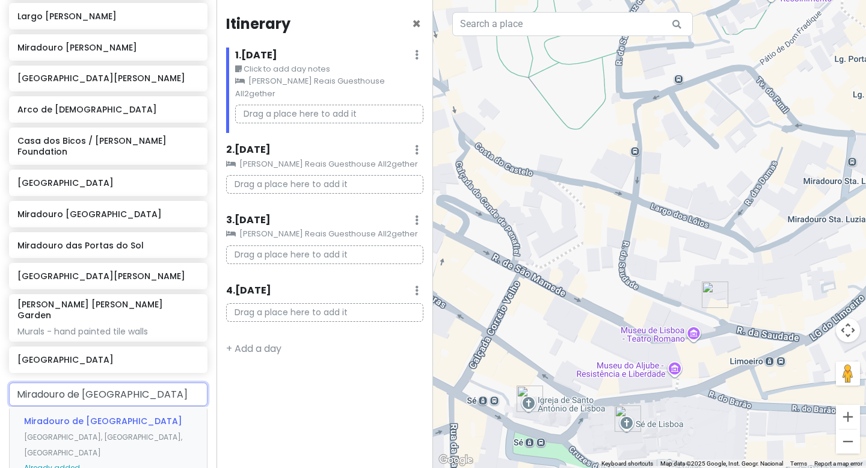
click at [139, 432] on span "[GEOGRAPHIC_DATA], [GEOGRAPHIC_DATA], [GEOGRAPHIC_DATA]" at bounding box center [103, 445] width 158 height 26
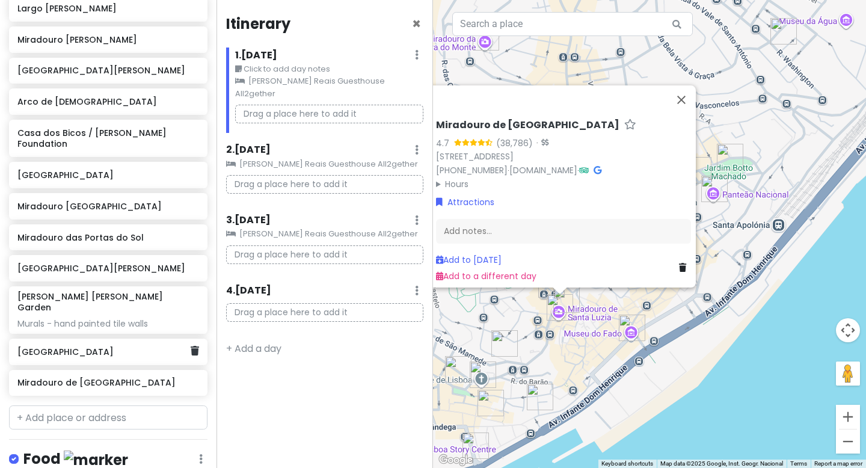
scroll to position [556, 0]
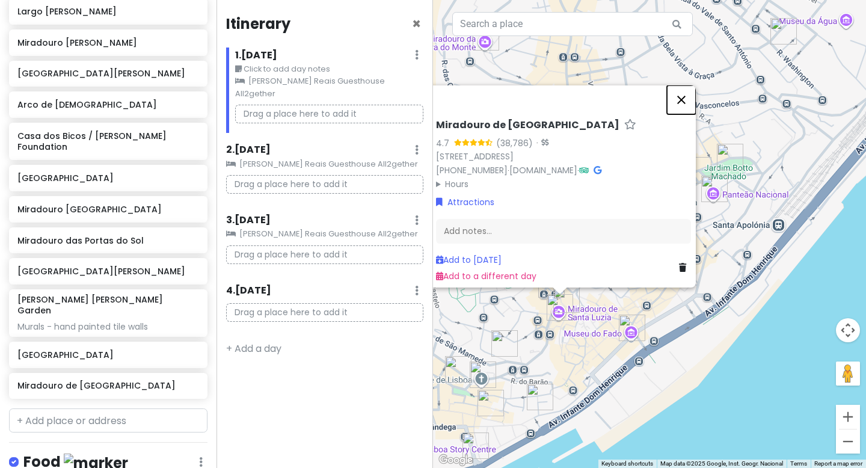
click at [689, 93] on button "Close" at bounding box center [681, 99] width 29 height 29
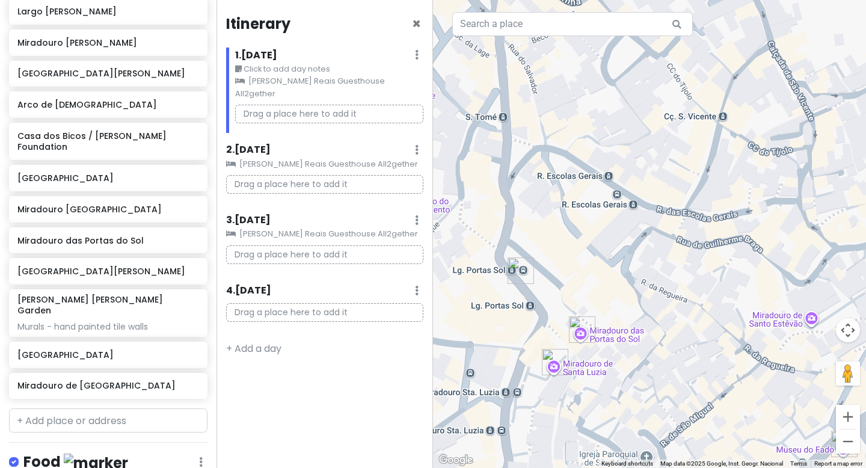
drag, startPoint x: 612, startPoint y: 411, endPoint x: 648, endPoint y: 391, distance: 40.9
click at [648, 391] on div at bounding box center [649, 234] width 433 height 468
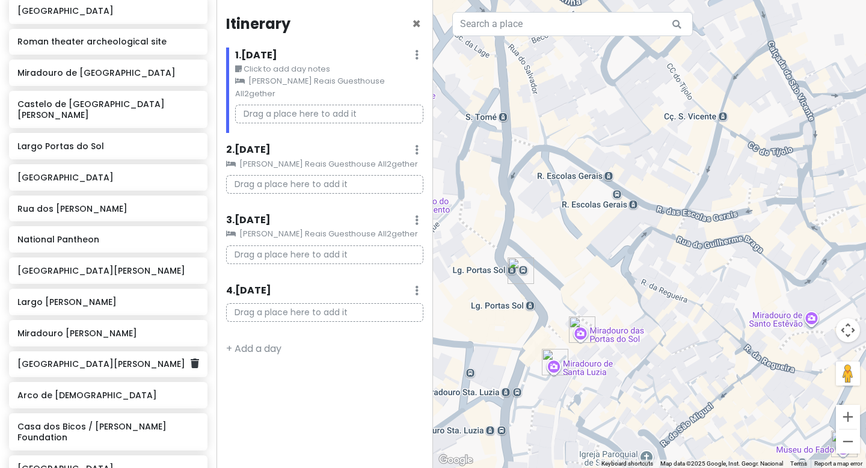
scroll to position [263, 0]
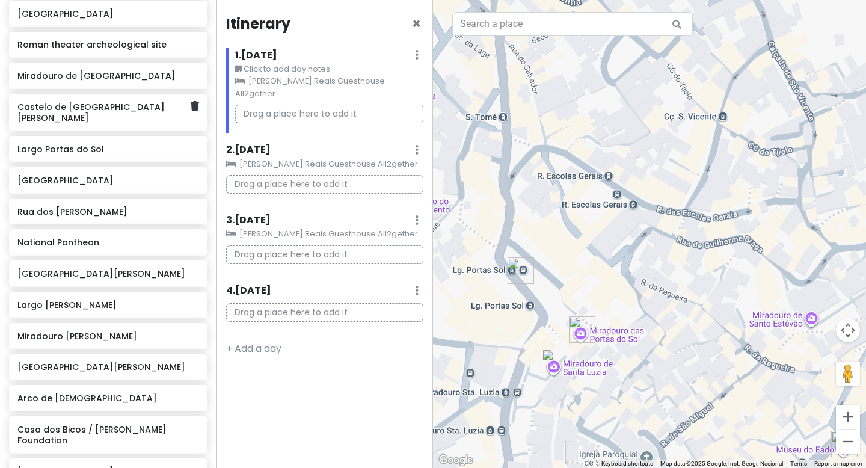
click at [105, 102] on h6 "Castelo de [GEOGRAPHIC_DATA][PERSON_NAME]" at bounding box center [103, 113] width 173 height 22
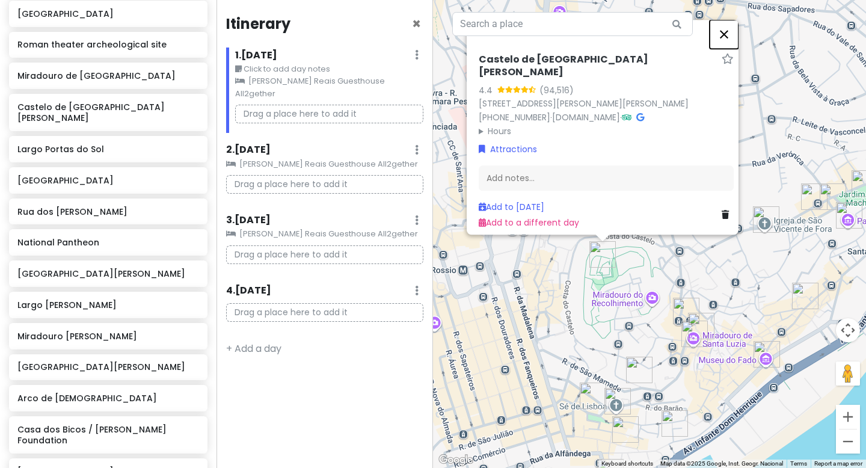
click at [735, 42] on button "Close" at bounding box center [724, 34] width 29 height 29
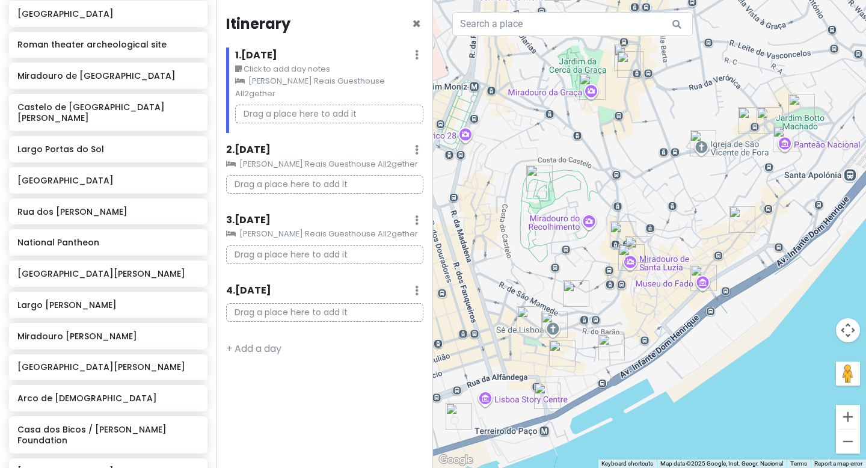
drag, startPoint x: 601, startPoint y: 353, endPoint x: 538, endPoint y: 274, distance: 101.3
click at [538, 274] on div at bounding box center [649, 234] width 433 height 468
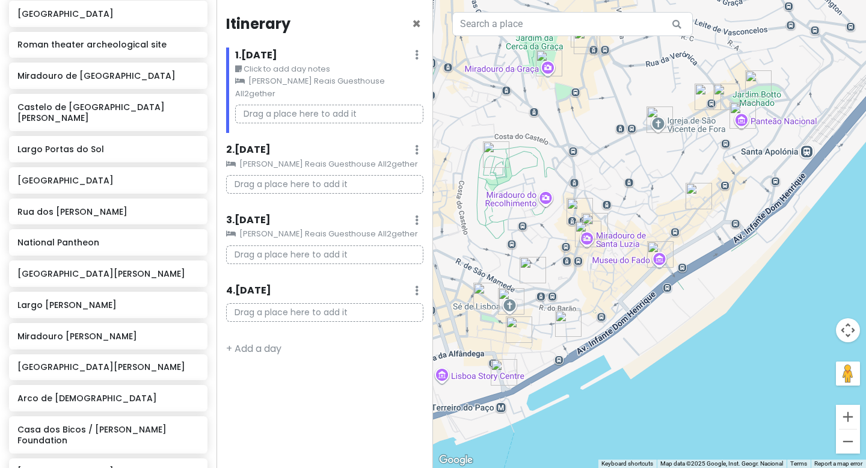
drag, startPoint x: 528, startPoint y: 254, endPoint x: 684, endPoint y: 277, distance: 157.3
click at [684, 277] on div at bounding box center [649, 234] width 433 height 468
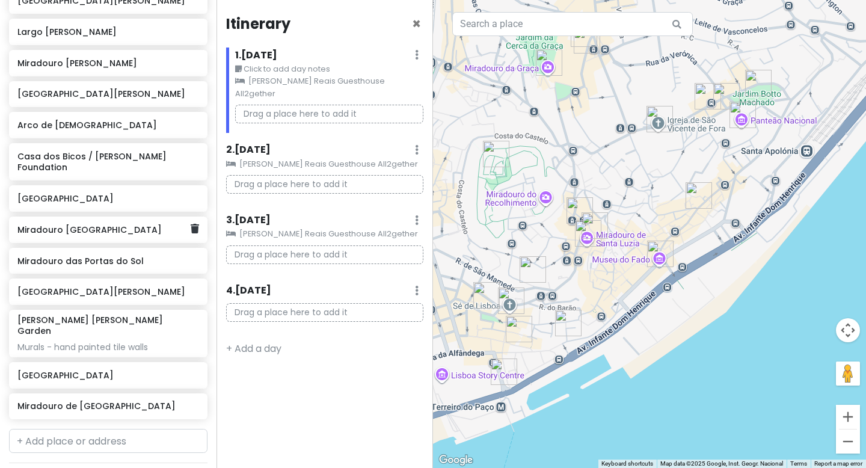
scroll to position [545, 0]
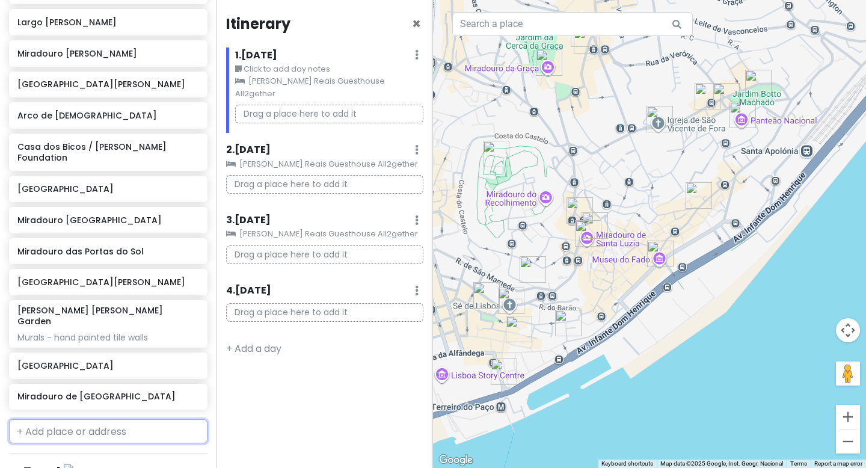
click at [123, 419] on input "text" at bounding box center [108, 431] width 198 height 24
paste input "[GEOGRAPHIC_DATA]"
type input "[GEOGRAPHIC_DATA]"
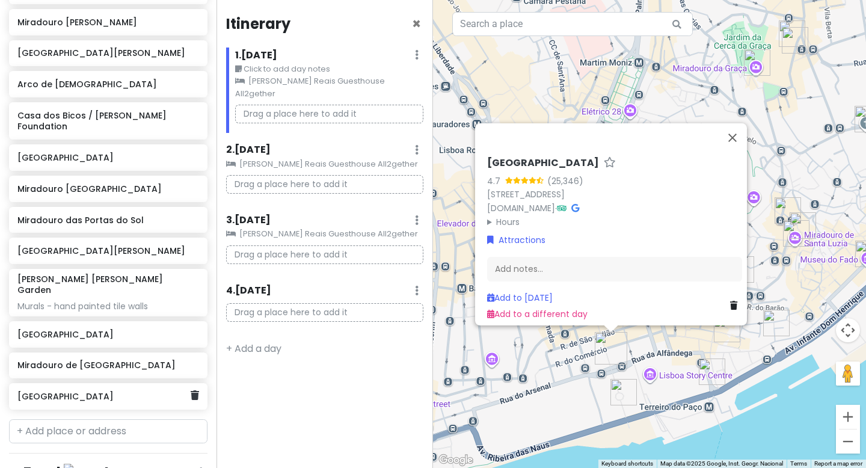
click at [126, 391] on h6 "[GEOGRAPHIC_DATA]" at bounding box center [103, 396] width 173 height 11
click at [194, 390] on icon at bounding box center [195, 395] width 8 height 10
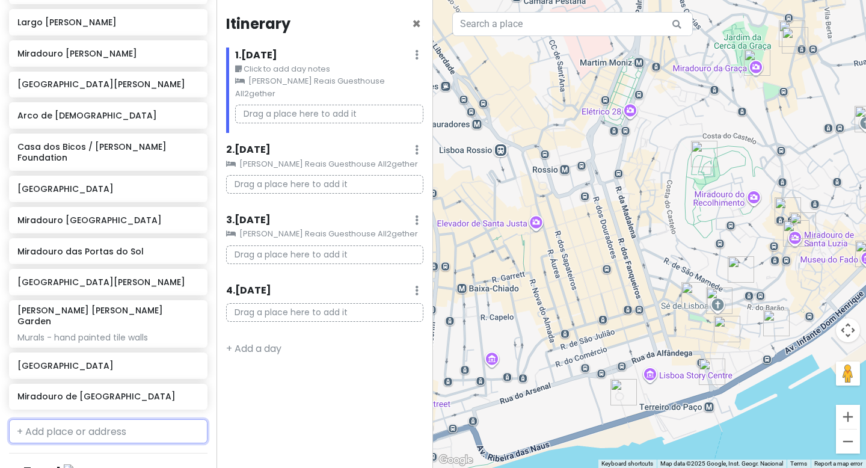
click at [142, 419] on input "text" at bounding box center [108, 431] width 198 height 24
paste input "[GEOGRAPHIC_DATA]"
type input "[GEOGRAPHIC_DATA]"
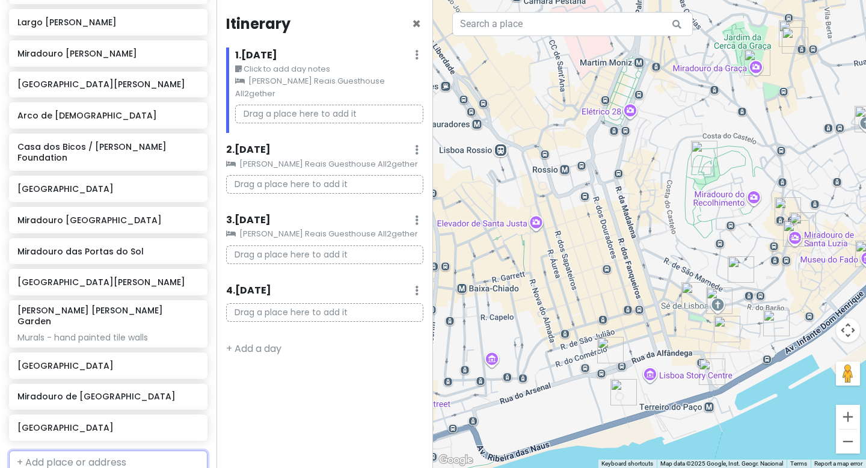
scroll to position [577, 0]
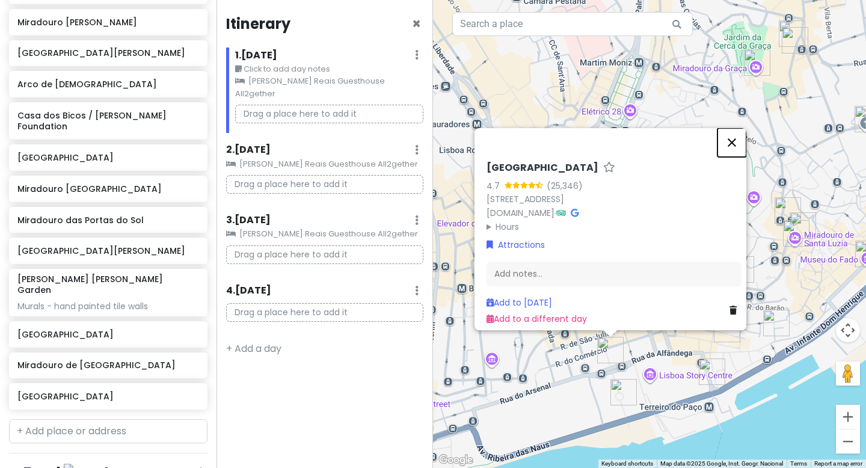
click at [738, 140] on button "Close" at bounding box center [731, 142] width 29 height 29
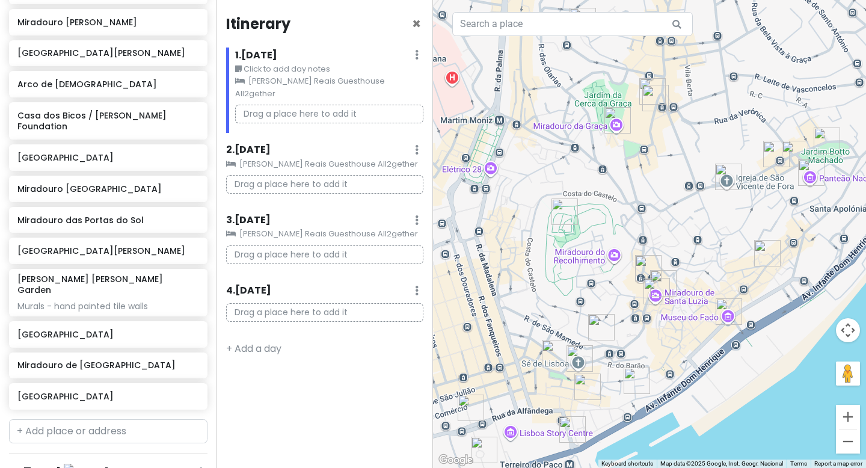
drag, startPoint x: 701, startPoint y: 225, endPoint x: 559, endPoint y: 283, distance: 153.2
click at [559, 283] on div at bounding box center [649, 234] width 433 height 468
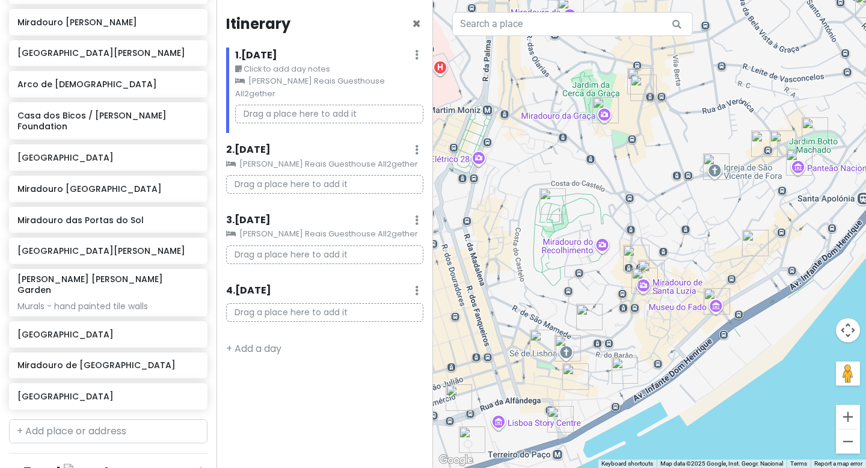
drag, startPoint x: 739, startPoint y: 97, endPoint x: 723, endPoint y: 89, distance: 17.5
click at [723, 89] on div at bounding box center [649, 234] width 433 height 468
